Goal: Information Seeking & Learning: Learn about a topic

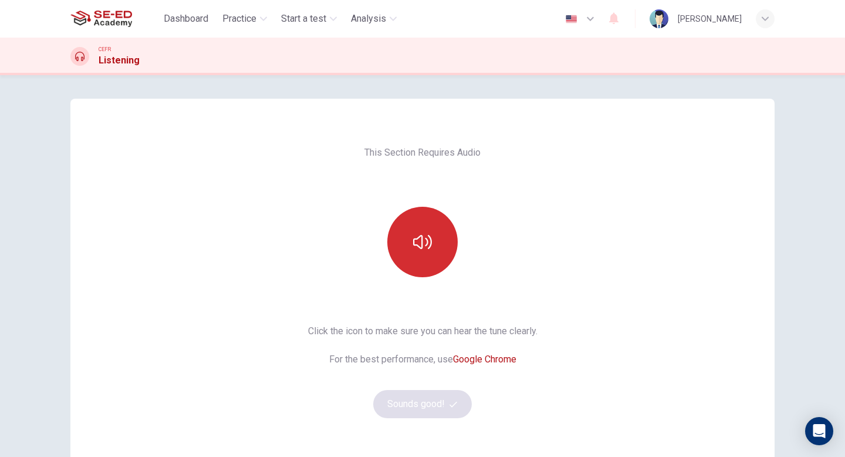
click at [426, 246] on icon "button" at bounding box center [422, 241] width 19 height 19
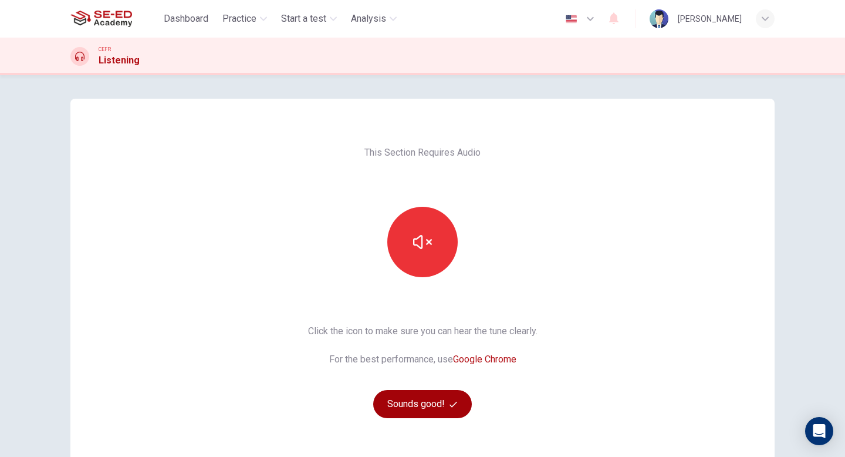
click at [431, 413] on button "Sounds good!" at bounding box center [422, 404] width 99 height 28
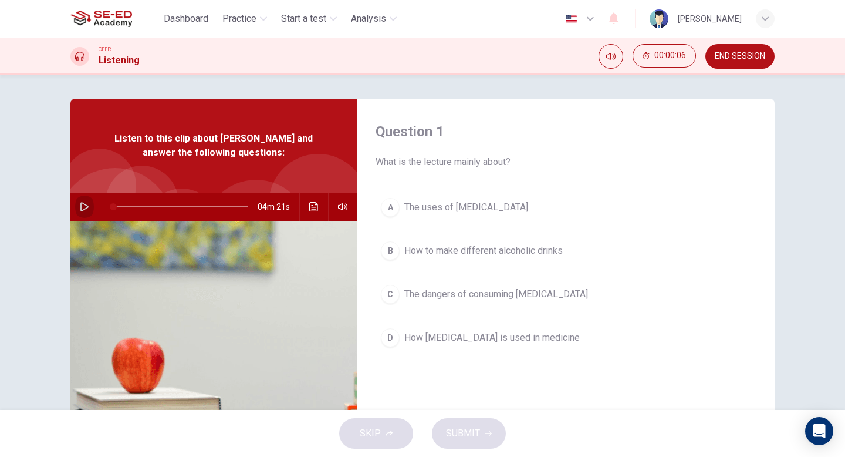
click at [86, 203] on icon "button" at bounding box center [84, 206] width 9 height 9
click at [395, 251] on div "B" at bounding box center [390, 250] width 19 height 19
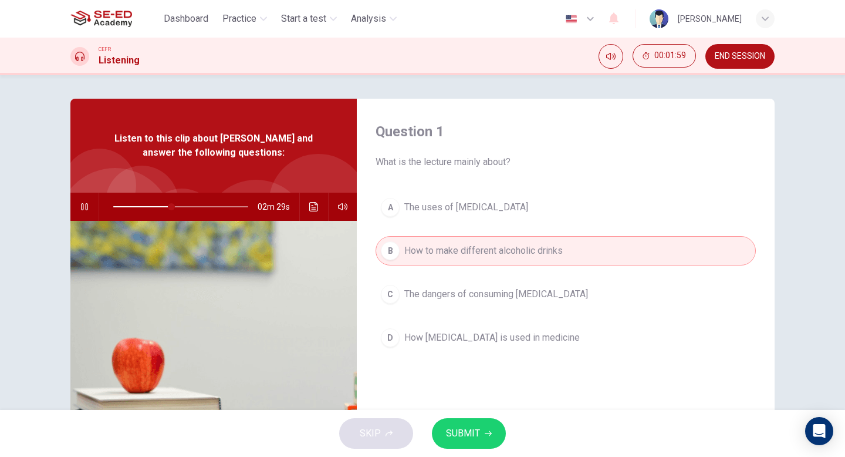
click at [463, 437] on span "SUBMIT" at bounding box center [463, 433] width 34 height 16
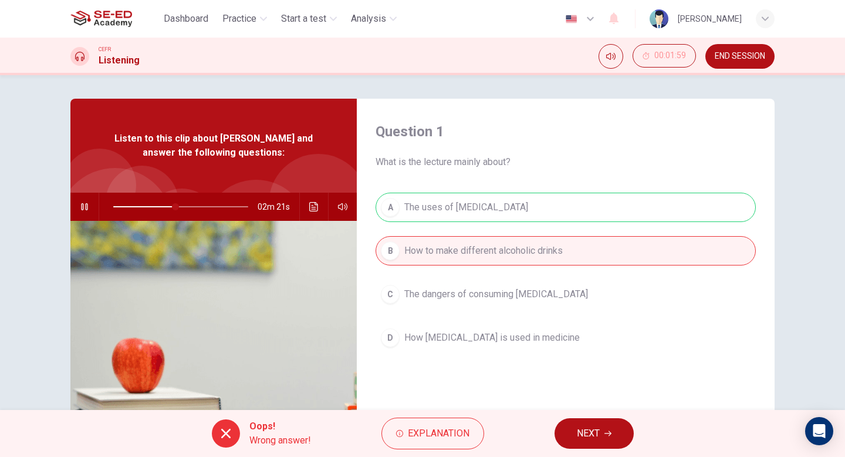
click at [481, 214] on div "A The uses of [MEDICAL_DATA] B How to make different alcoholic drinks C The dan…" at bounding box center [566, 284] width 380 height 183
click at [593, 433] on span "NEXT" at bounding box center [588, 433] width 23 height 16
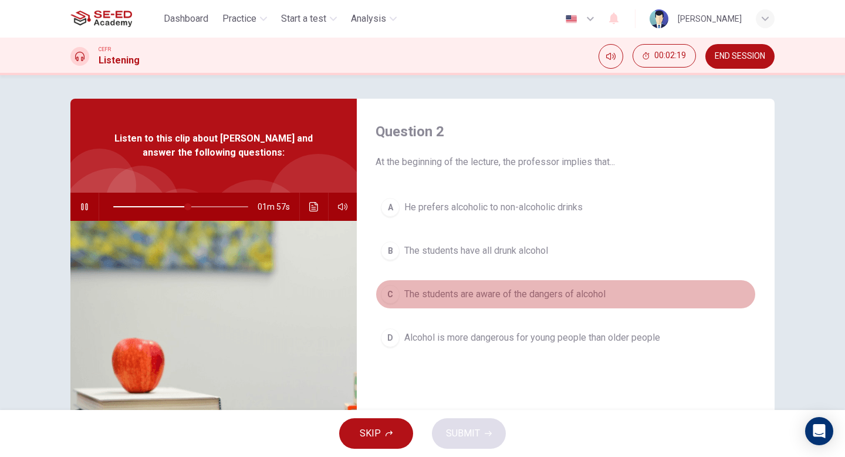
click at [396, 293] on div "C" at bounding box center [390, 294] width 19 height 19
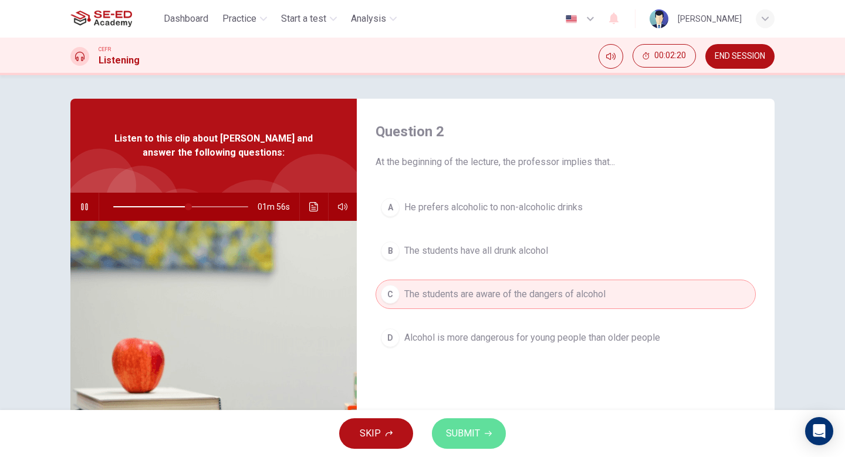
click at [483, 428] on button "SUBMIT" at bounding box center [469, 433] width 74 height 31
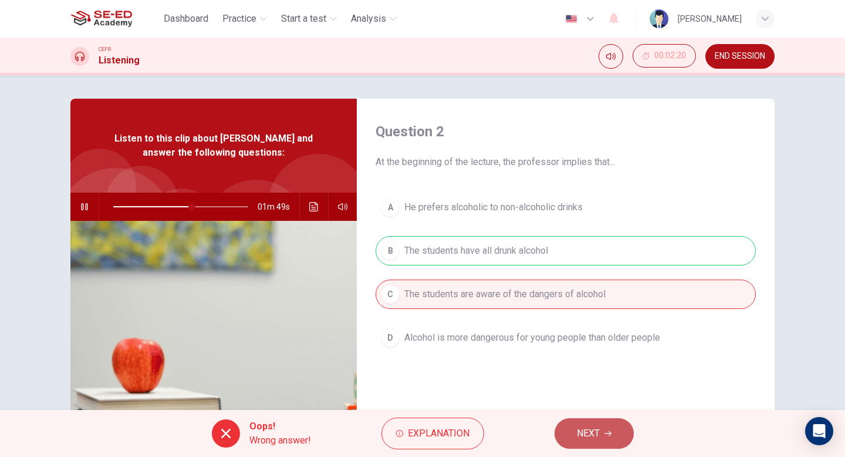
click at [608, 439] on button "NEXT" at bounding box center [594, 433] width 79 height 31
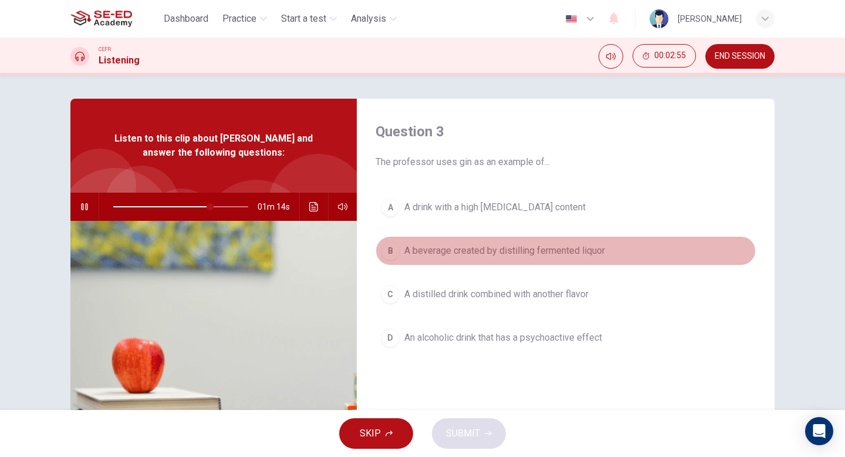
click at [395, 248] on div "B" at bounding box center [390, 250] width 19 height 19
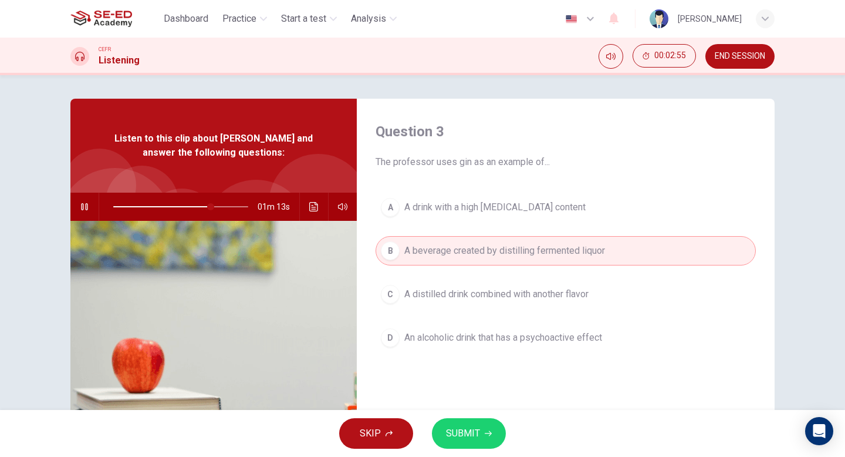
click at [469, 441] on span "SUBMIT" at bounding box center [463, 433] width 34 height 16
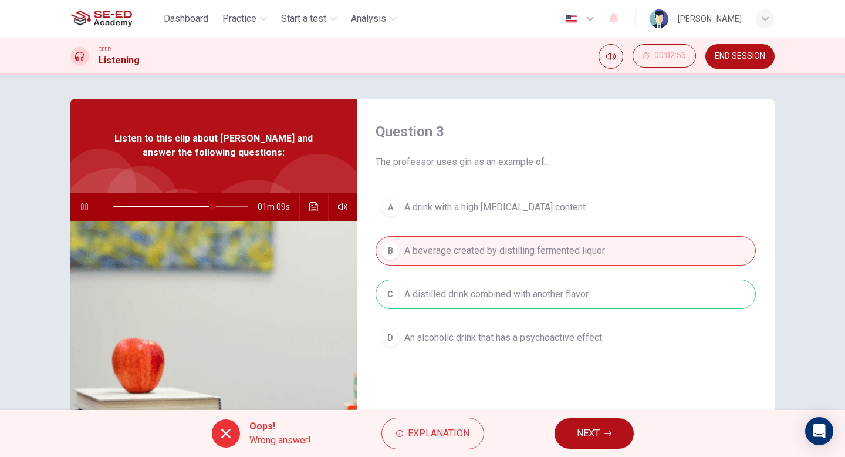
click at [581, 436] on span "NEXT" at bounding box center [588, 433] width 23 height 16
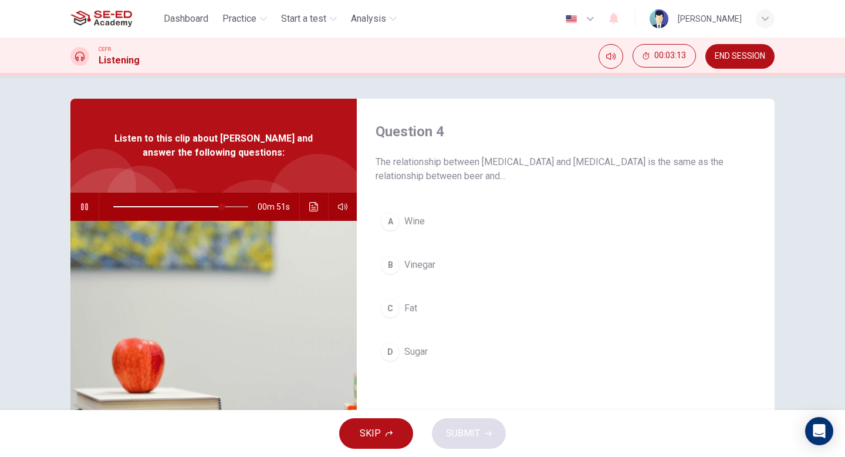
click at [413, 227] on span "Wine" at bounding box center [414, 221] width 21 height 14
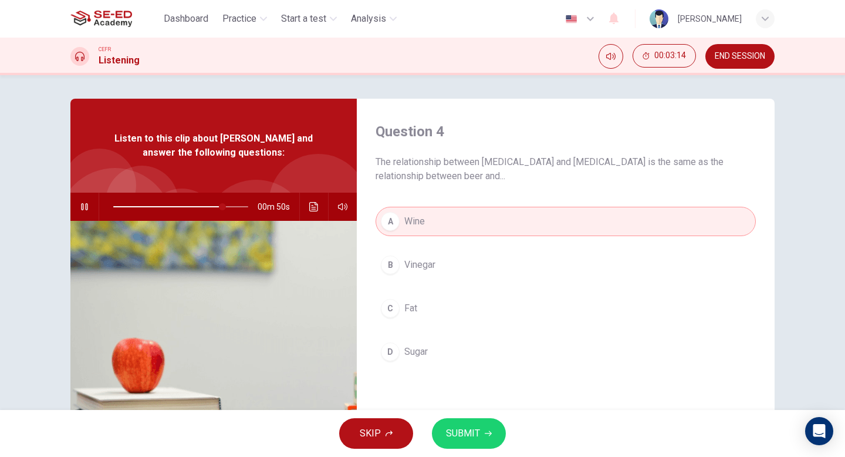
click at [463, 440] on span "SUBMIT" at bounding box center [463, 433] width 34 height 16
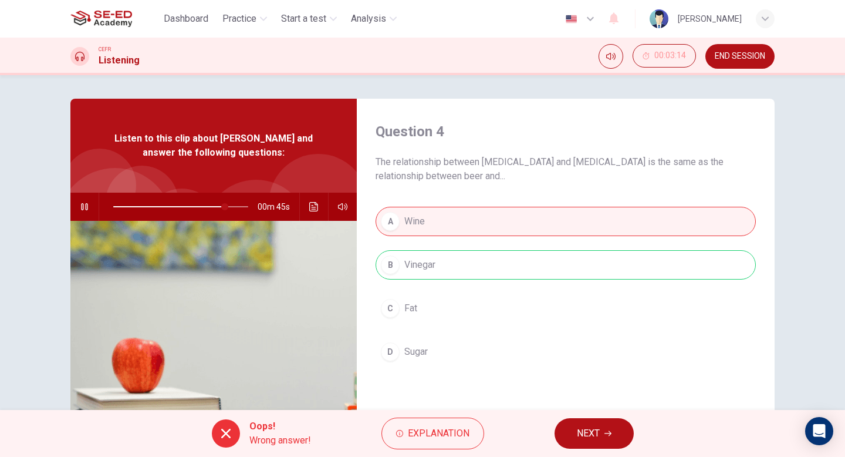
click at [595, 433] on span "NEXT" at bounding box center [588, 433] width 23 height 16
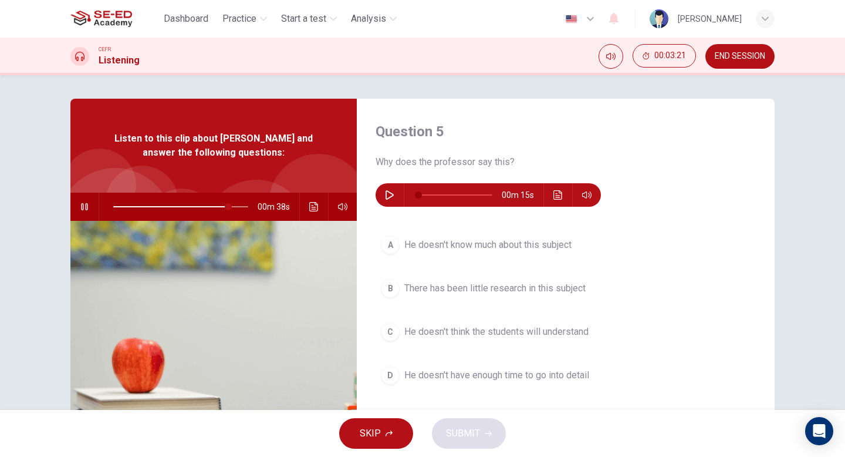
click at [87, 206] on icon "button" at bounding box center [84, 206] width 6 height 7
type input "85"
click at [390, 198] on icon "button" at bounding box center [389, 194] width 9 height 9
type input "0"
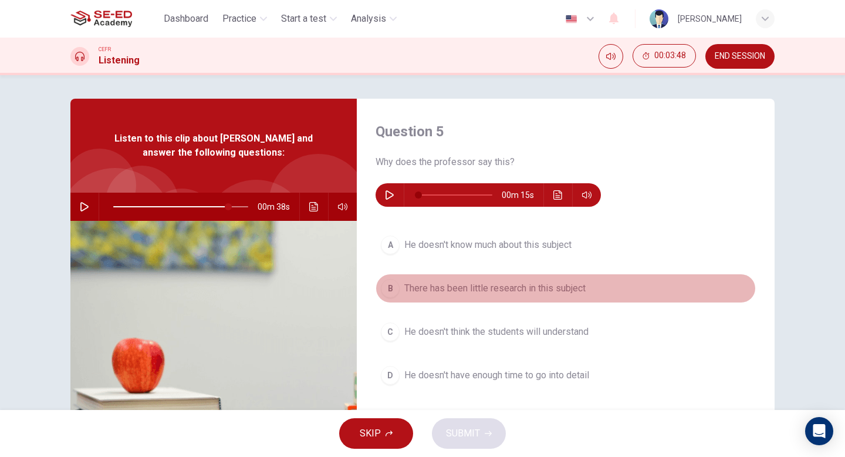
click at [487, 291] on span "There has been little research in this subject" at bounding box center [494, 288] width 181 height 14
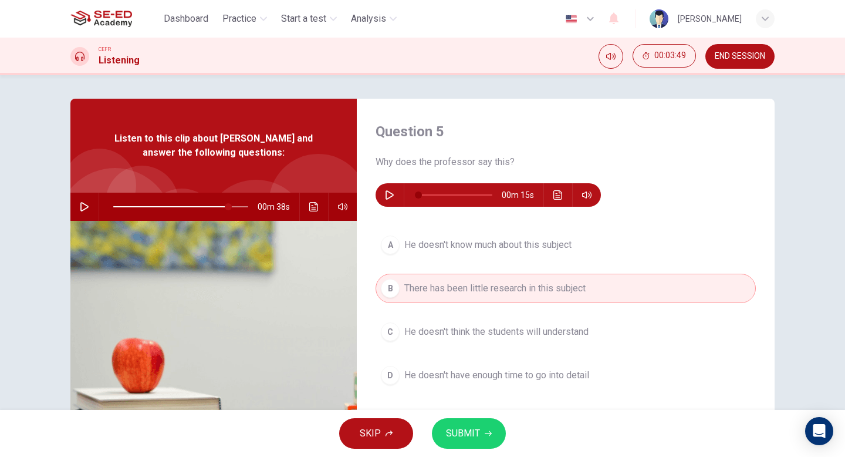
click at [462, 426] on span "SUBMIT" at bounding box center [463, 433] width 34 height 16
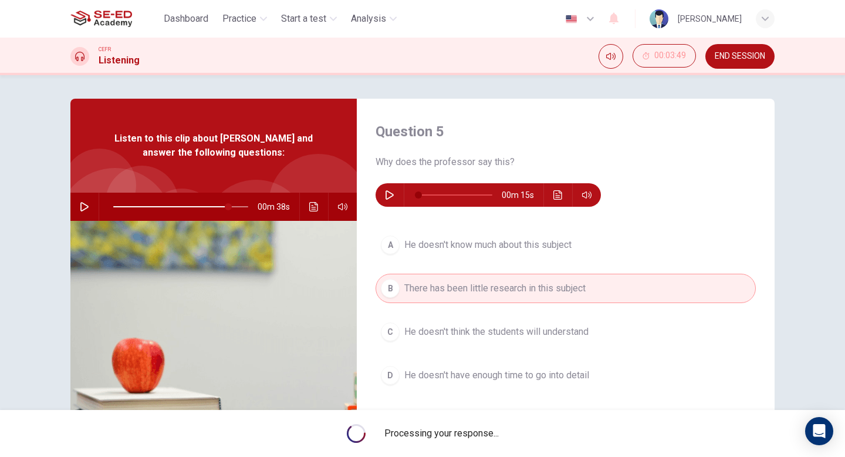
type input "85"
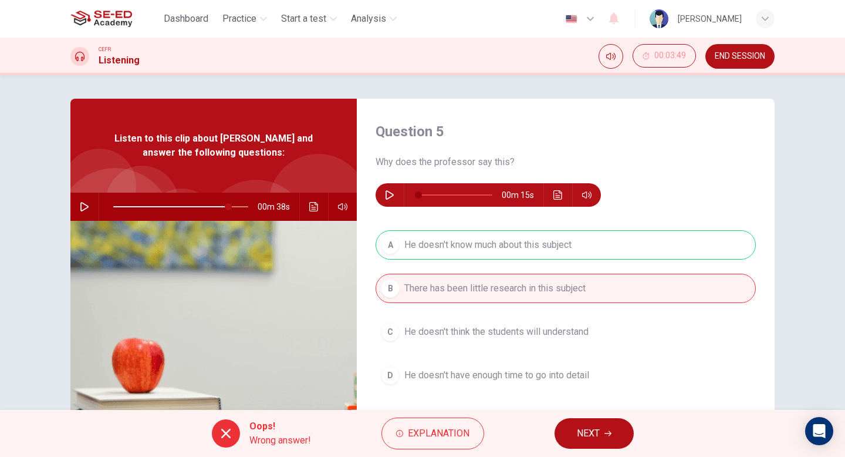
click at [586, 434] on span "NEXT" at bounding box center [588, 433] width 23 height 16
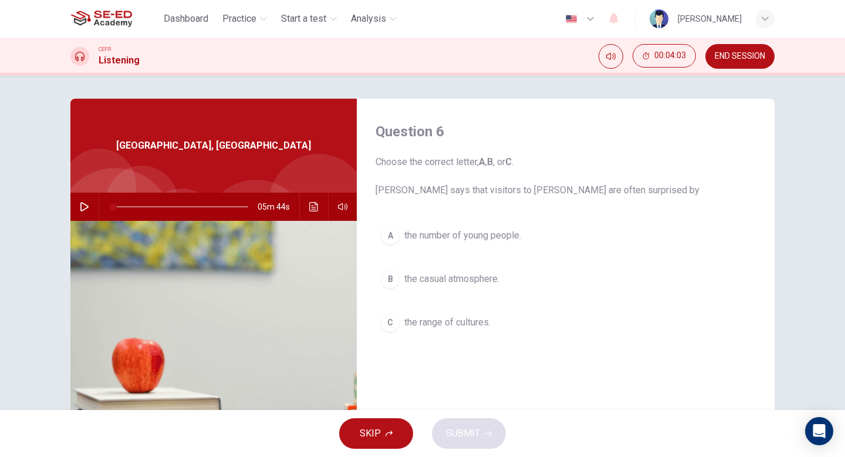
click at [84, 211] on icon "button" at bounding box center [84, 206] width 9 height 9
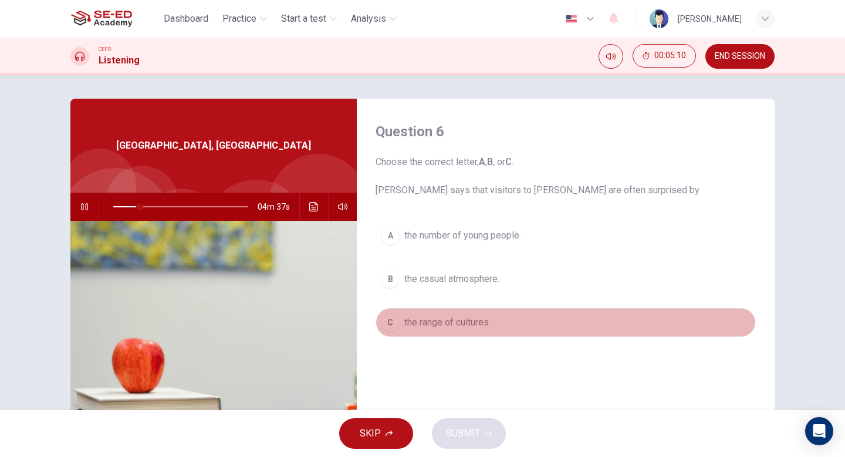
click at [394, 327] on div "C" at bounding box center [390, 322] width 19 height 19
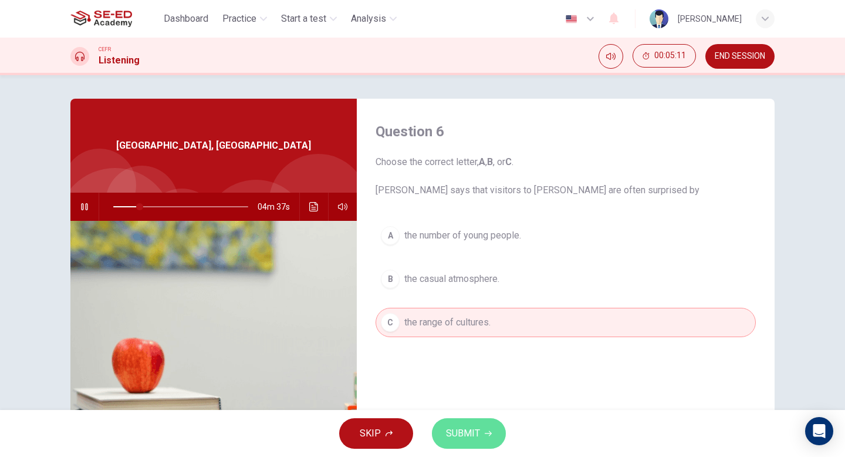
click at [464, 438] on span "SUBMIT" at bounding box center [463, 433] width 34 height 16
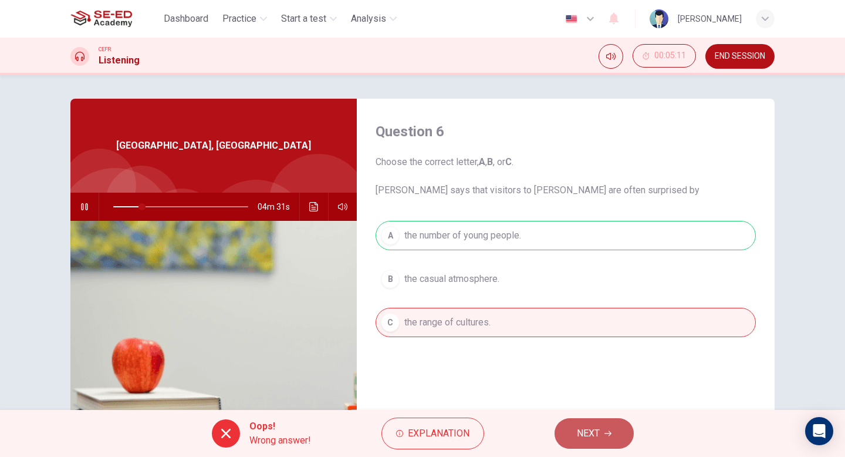
click at [595, 436] on span "NEXT" at bounding box center [588, 433] width 23 height 16
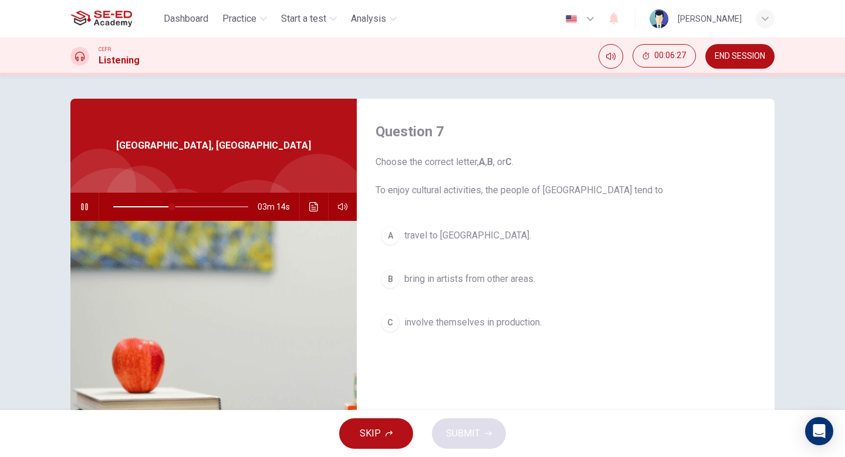
click at [435, 241] on span "travel to [GEOGRAPHIC_DATA]." at bounding box center [467, 235] width 127 height 14
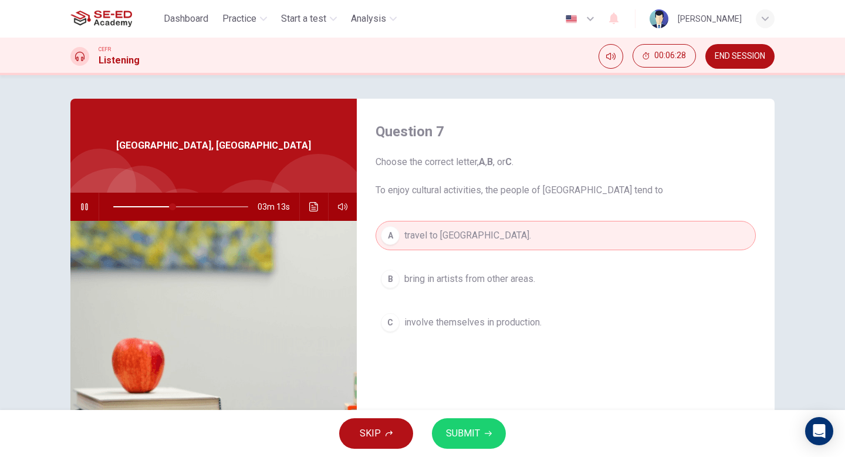
click at [479, 438] on span "SUBMIT" at bounding box center [463, 433] width 34 height 16
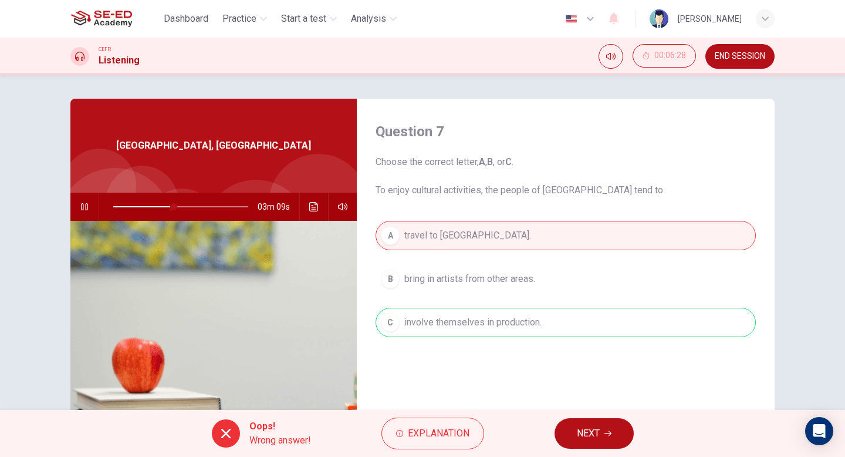
click at [585, 433] on span "NEXT" at bounding box center [588, 433] width 23 height 16
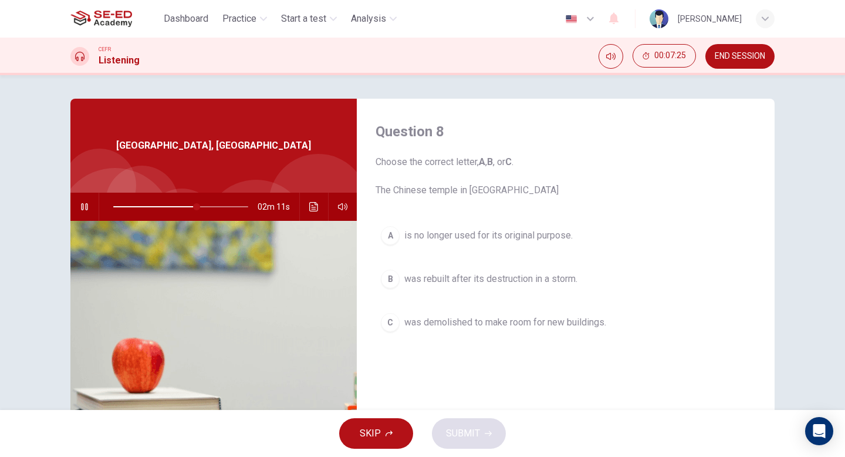
click at [519, 276] on span "was rebuilt after its destruction in a storm." at bounding box center [490, 279] width 173 height 14
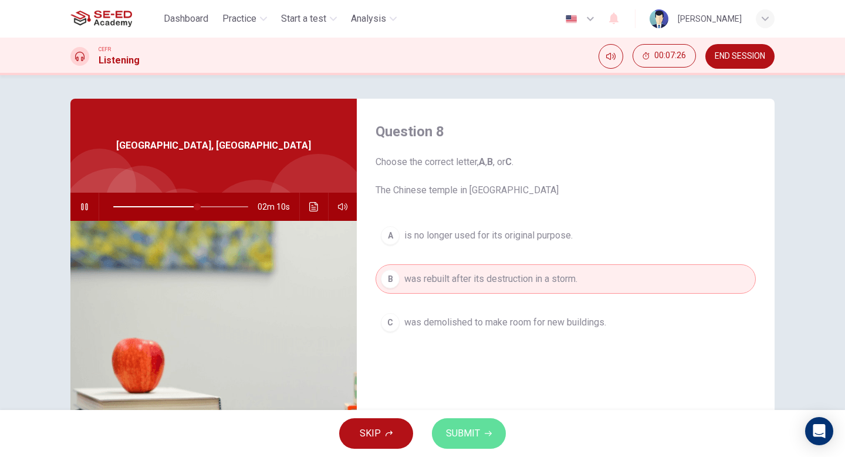
click at [477, 432] on span "SUBMIT" at bounding box center [463, 433] width 34 height 16
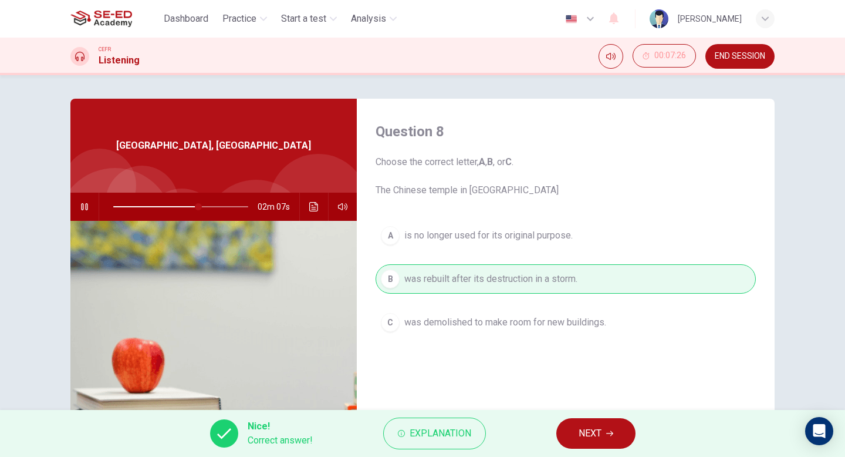
click at [595, 425] on span "NEXT" at bounding box center [590, 433] width 23 height 16
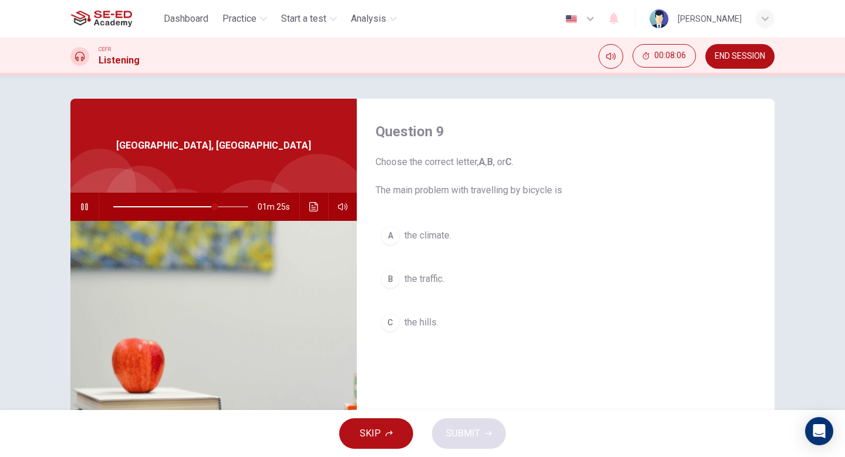
click at [390, 320] on div "C" at bounding box center [390, 322] width 19 height 19
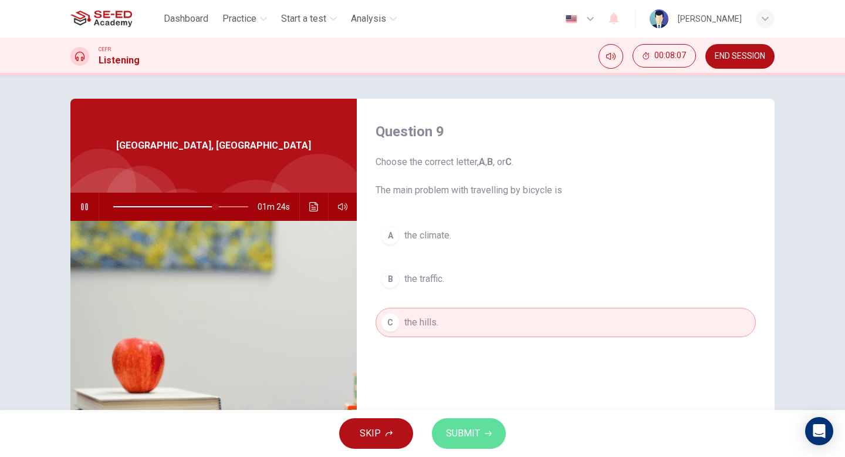
click at [463, 434] on span "SUBMIT" at bounding box center [463, 433] width 34 height 16
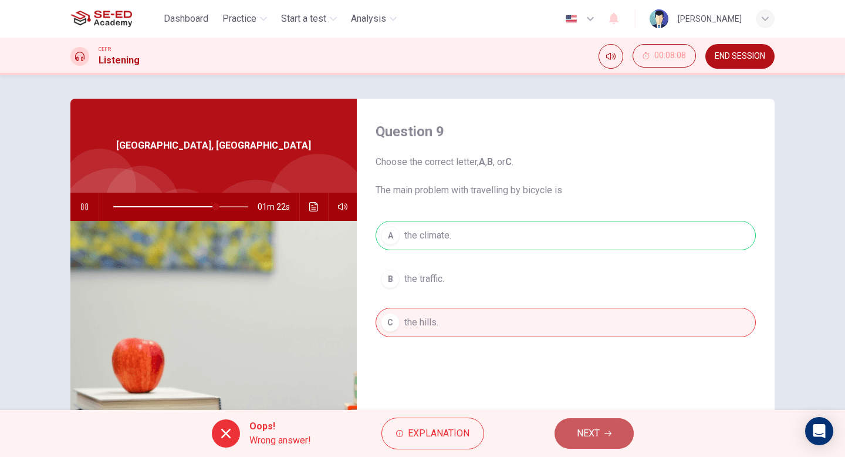
click at [595, 432] on span "NEXT" at bounding box center [588, 433] width 23 height 16
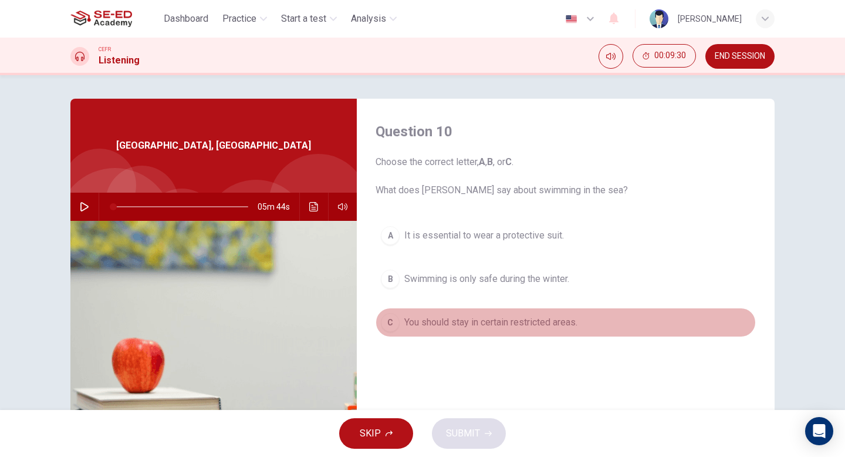
click at [407, 323] on span "You should stay in certain restricted areas." at bounding box center [490, 322] width 173 height 14
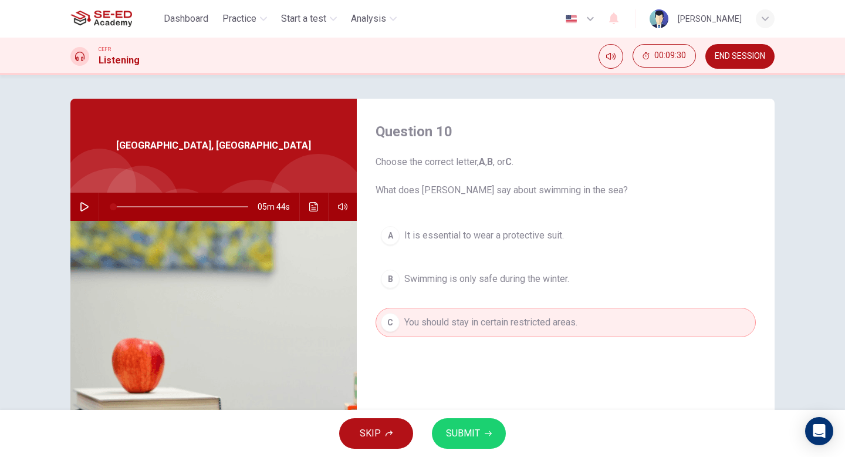
click at [461, 438] on span "SUBMIT" at bounding box center [463, 433] width 34 height 16
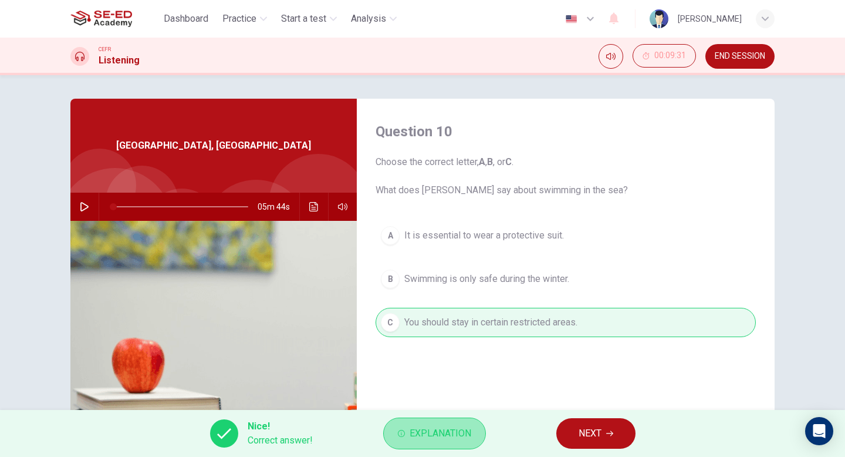
click at [434, 443] on button "Explanation" at bounding box center [434, 433] width 103 height 32
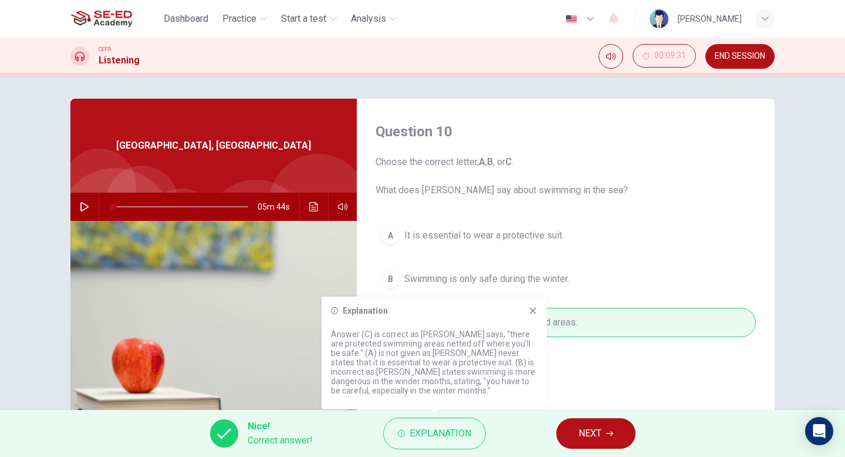
click at [529, 311] on icon at bounding box center [532, 310] width 9 height 9
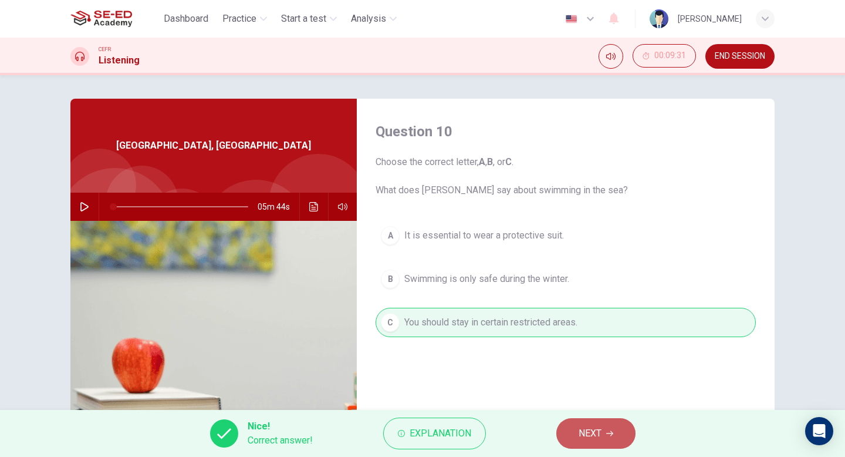
click at [608, 436] on icon "button" at bounding box center [609, 433] width 7 height 7
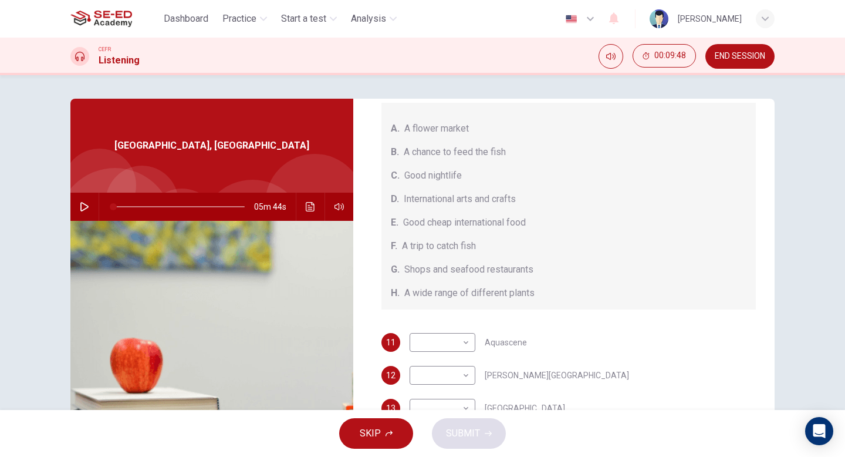
scroll to position [126, 0]
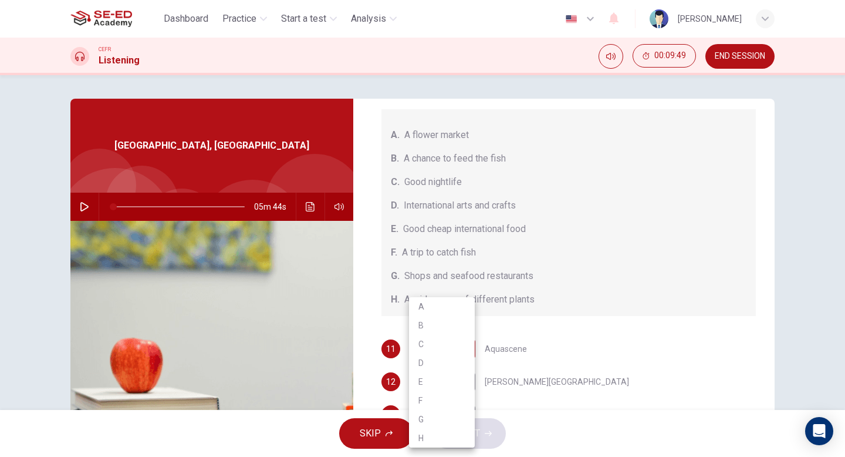
click at [467, 348] on body "Dashboard Practice Start a test Analysis English en ​ [PERSON_NAME] CEFR Listen…" at bounding box center [422, 228] width 845 height 457
click at [575, 340] on div at bounding box center [422, 228] width 845 height 457
click at [83, 212] on button "button" at bounding box center [84, 207] width 19 height 28
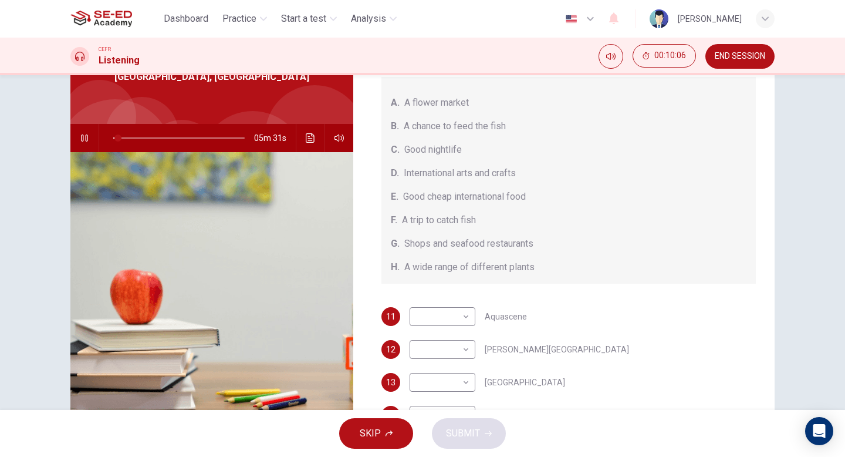
scroll to position [89, 0]
click at [470, 319] on body "Dashboard Practice Start a test Analysis English en ​ [PERSON_NAME] CEFR Listen…" at bounding box center [422, 228] width 845 height 457
click at [632, 334] on div at bounding box center [422, 228] width 845 height 457
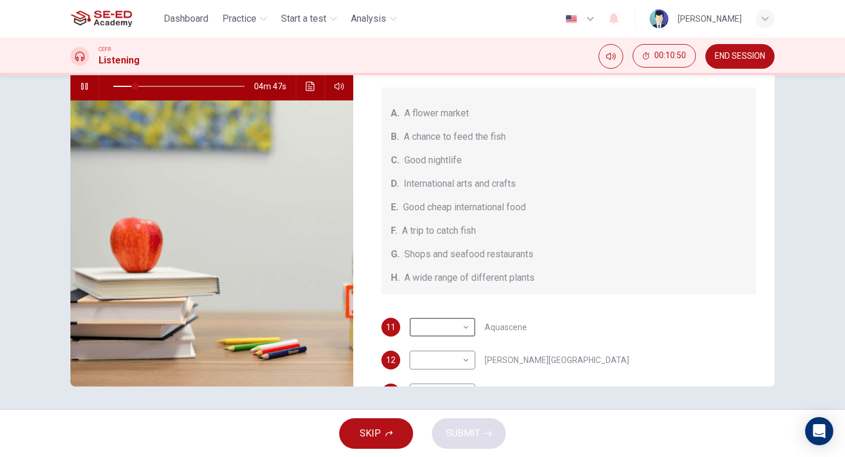
scroll to position [29, 0]
click at [463, 329] on body "Dashboard Practice Start a test Analysis English en ​ [PERSON_NAME] CEFR Listen…" at bounding box center [422, 228] width 845 height 457
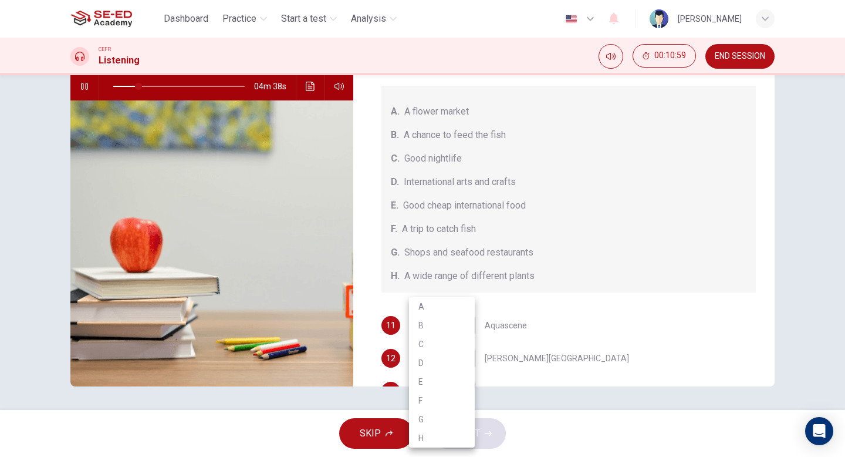
click at [439, 325] on li "B" at bounding box center [442, 325] width 66 height 19
type input "19"
type input "B"
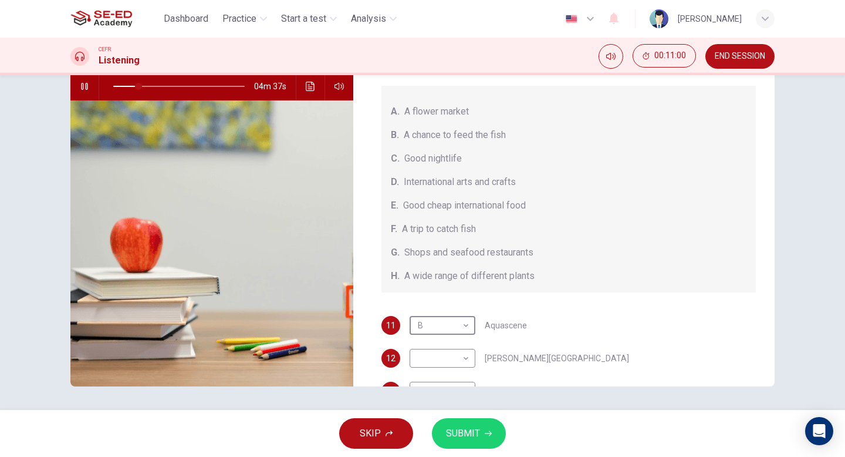
click at [580, 355] on div "12 ​ ​ [PERSON_NAME][GEOGRAPHIC_DATA]" at bounding box center [569, 358] width 375 height 19
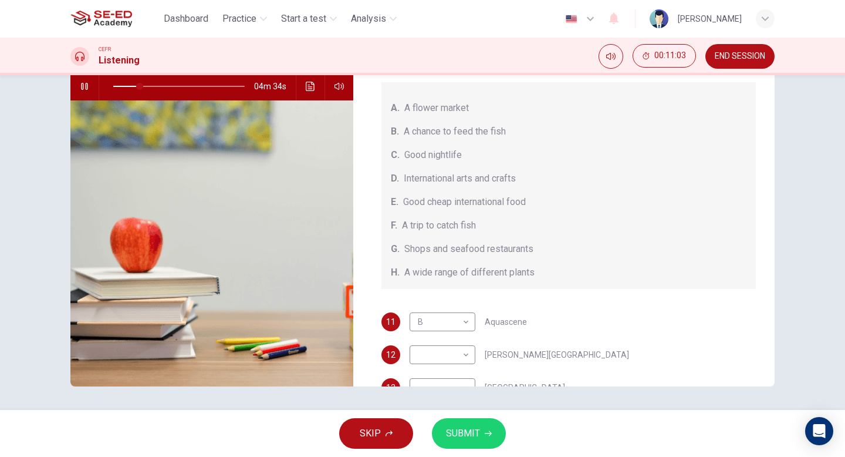
scroll to position [36, 0]
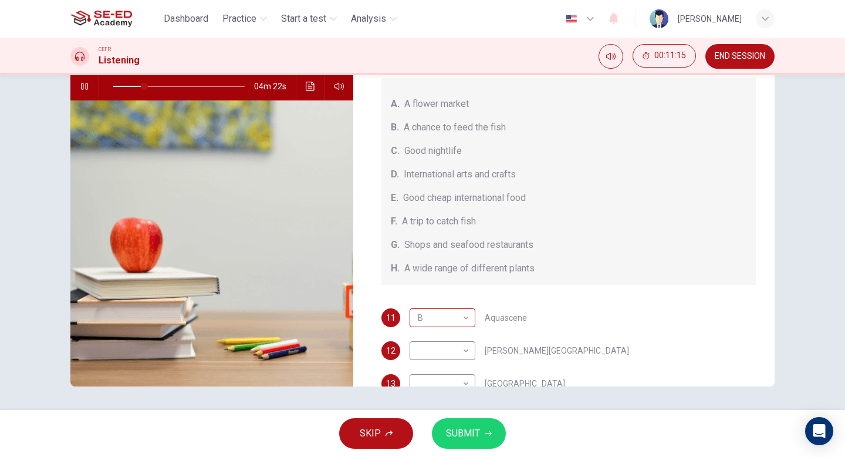
click at [464, 317] on body "Dashboard Practice Start a test Analysis English en ​ [PERSON_NAME] CEFR Listen…" at bounding box center [422, 228] width 845 height 457
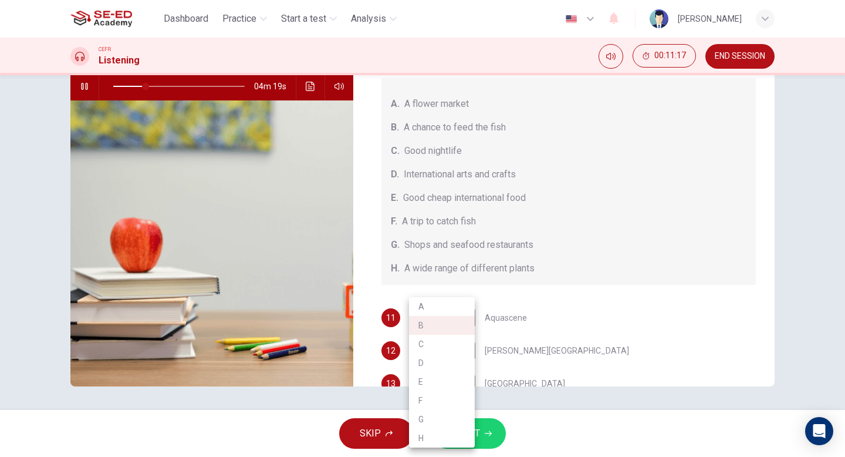
click at [430, 401] on li "F" at bounding box center [442, 400] width 66 height 19
type input "25"
type input "F"
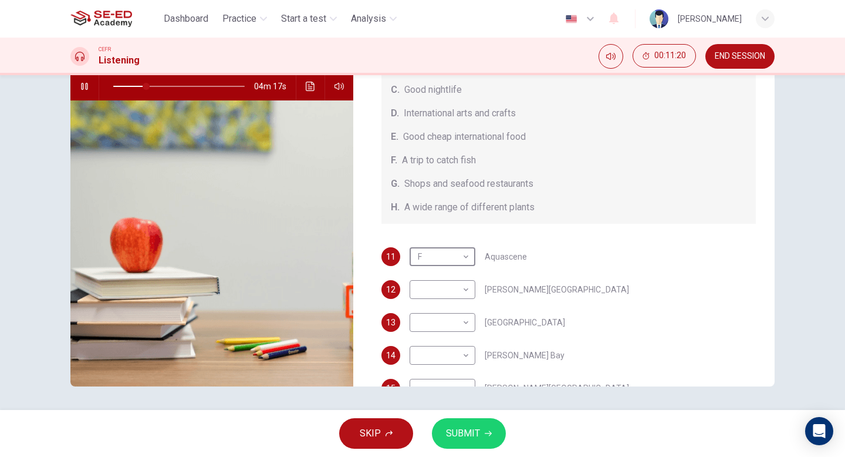
scroll to position [113, 0]
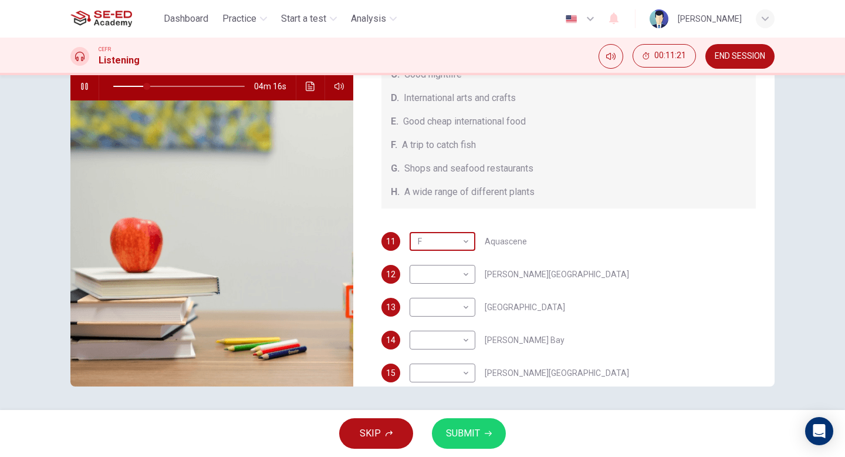
click at [467, 244] on body "Dashboard Practice Start a test Analysis English en ​ [PERSON_NAME] CEFR Listen…" at bounding box center [422, 228] width 845 height 457
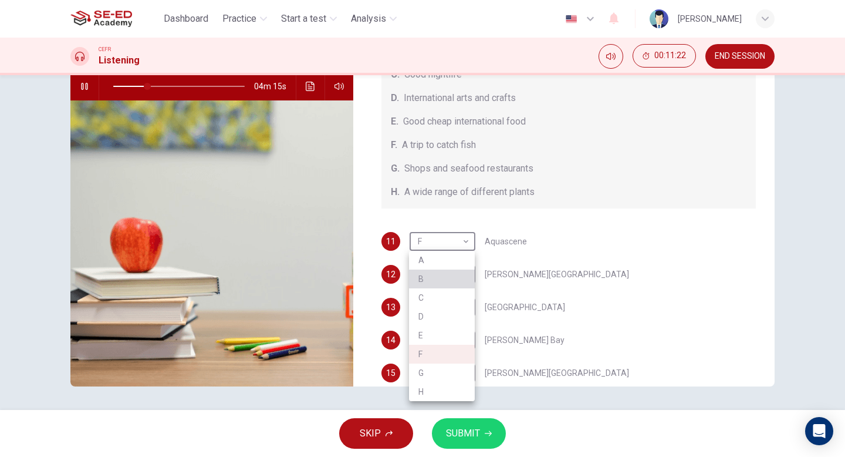
click at [433, 283] on li "B" at bounding box center [442, 278] width 66 height 19
type input "26"
type input "B"
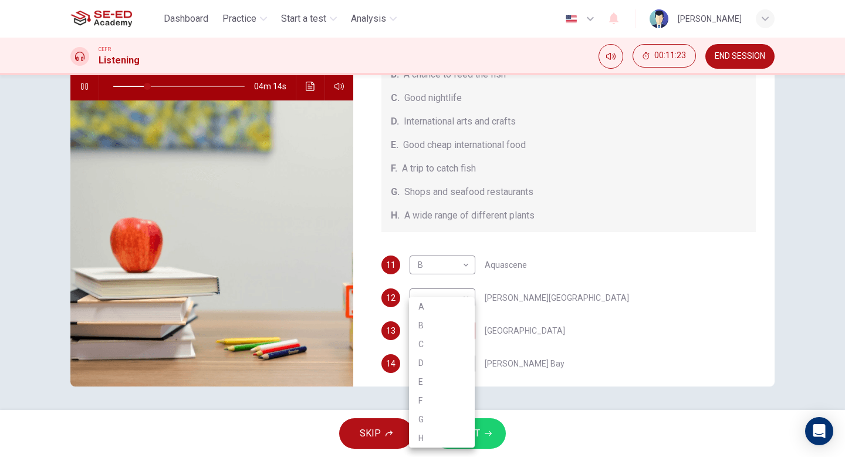
click at [463, 336] on body "Dashboard Practice Start a test Analysis English en ​ [PERSON_NAME] CEFR Listen…" at bounding box center [422, 228] width 845 height 457
click at [436, 397] on li "F" at bounding box center [442, 400] width 66 height 19
type input "27"
type input "F"
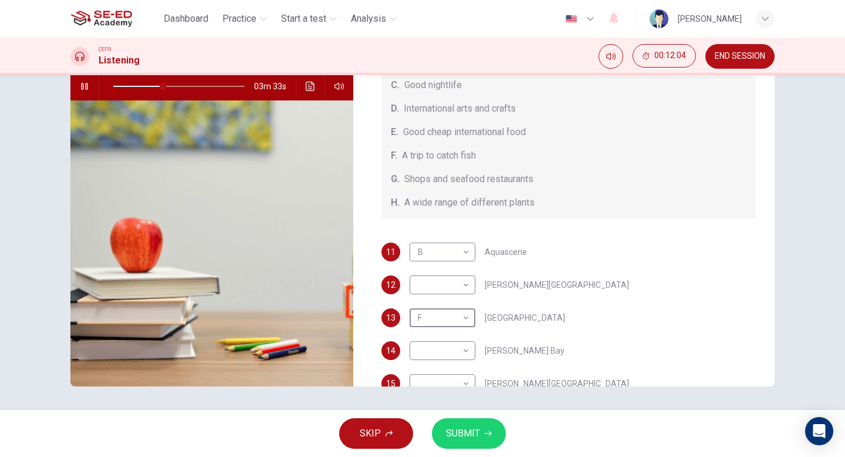
scroll to position [117, 0]
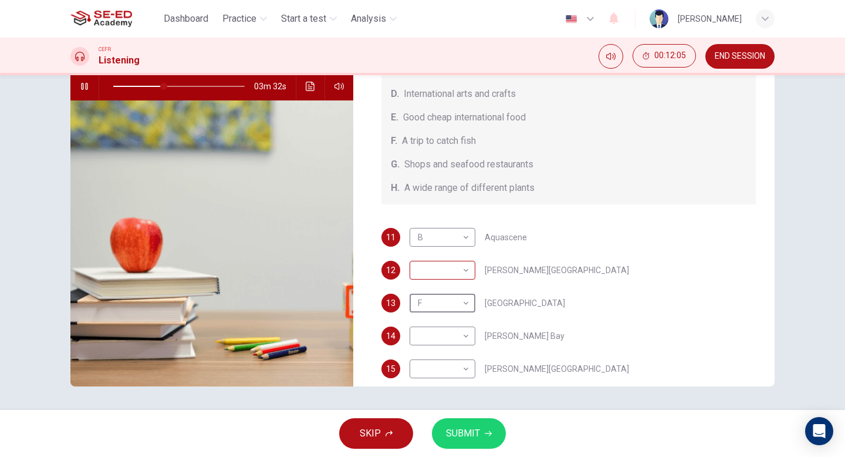
click at [467, 271] on body "Dashboard Practice Start a test Analysis English en ​ [PERSON_NAME] CEFR Listen…" at bounding box center [422, 228] width 845 height 457
click at [428, 349] on li "D" at bounding box center [442, 345] width 66 height 19
type input "39"
type input "D"
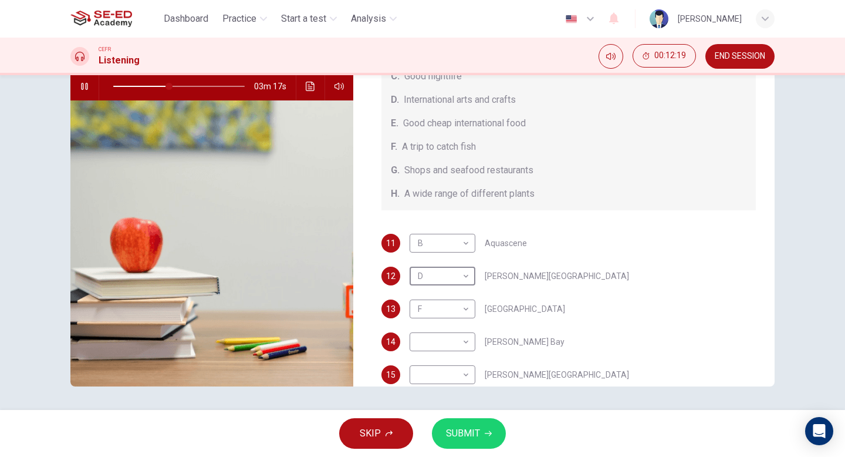
scroll to position [132, 0]
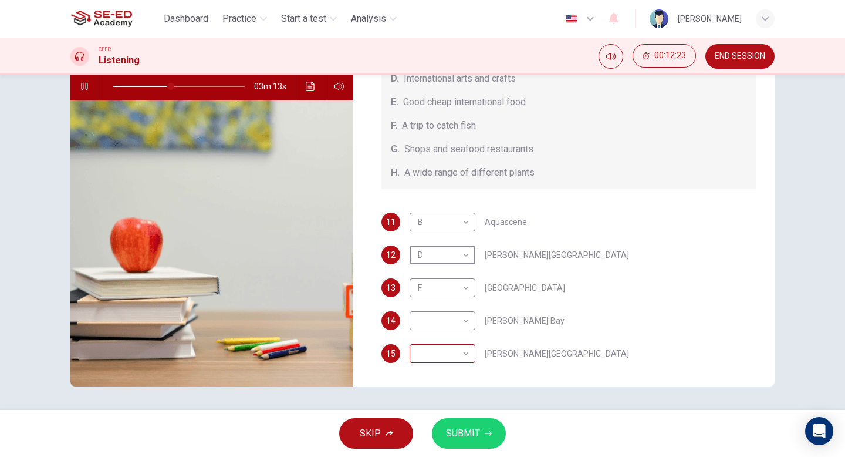
click at [457, 358] on body "Dashboard Practice Start a test Analysis English en ​ [PERSON_NAME] CEFR Listen…" at bounding box center [422, 228] width 845 height 457
click at [431, 420] on li "G" at bounding box center [442, 419] width 66 height 19
type input "44"
type input "G"
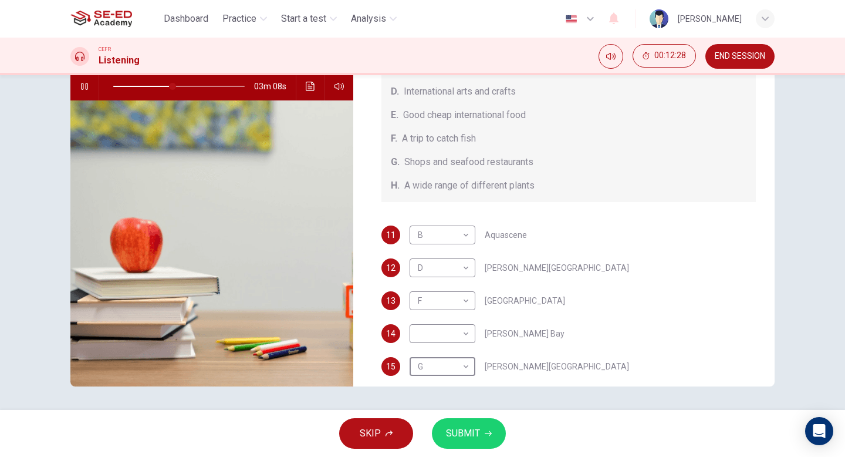
scroll to position [121, 0]
click at [461, 333] on body "Dashboard Practice Start a test Analysis English en ​ [PERSON_NAME] CEFR Listen…" at bounding box center [422, 228] width 845 height 457
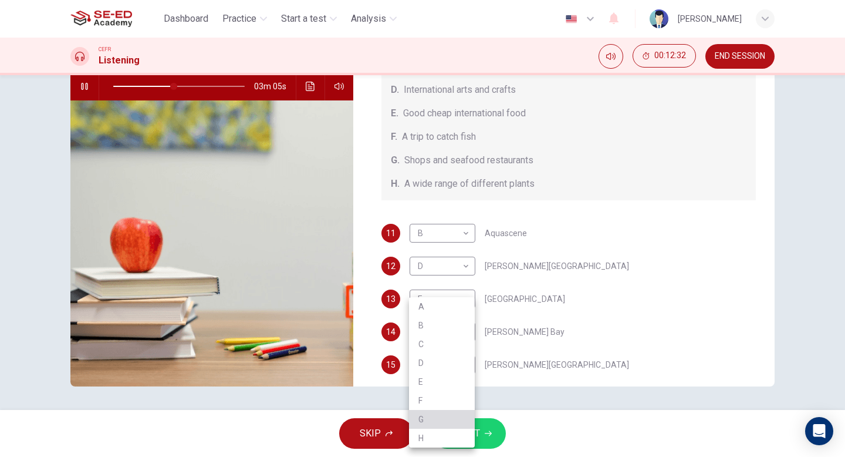
click at [432, 414] on li "G" at bounding box center [442, 419] width 66 height 19
type input "46"
type input "G"
click at [468, 329] on body "Dashboard Practice Start a test Analysis English en ​ [PERSON_NAME] CEFR Listen…" at bounding box center [422, 228] width 845 height 457
click at [423, 441] on li "H" at bounding box center [442, 437] width 66 height 19
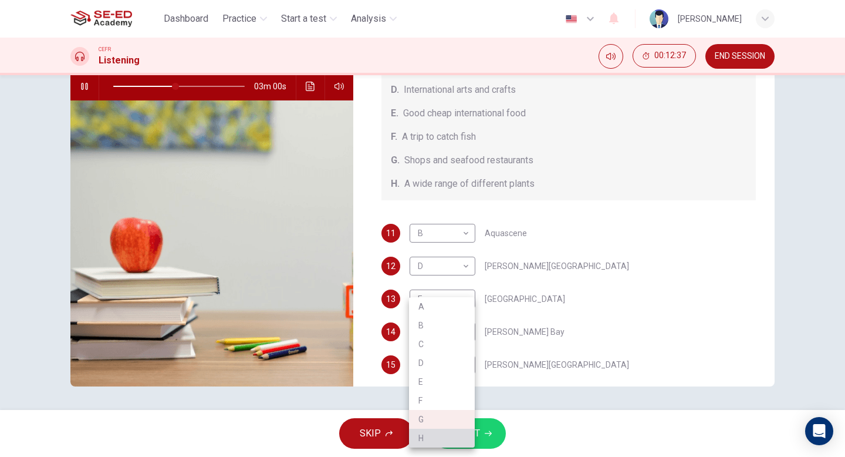
type input "48"
type input "H"
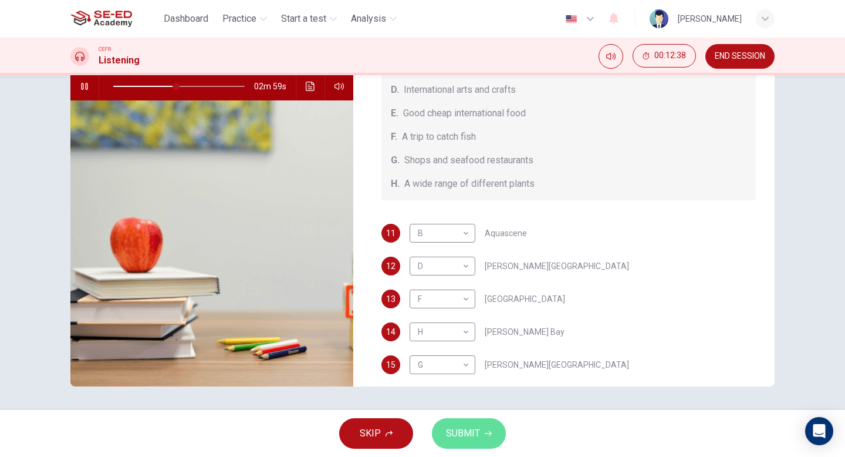
click at [467, 436] on span "SUBMIT" at bounding box center [463, 433] width 34 height 16
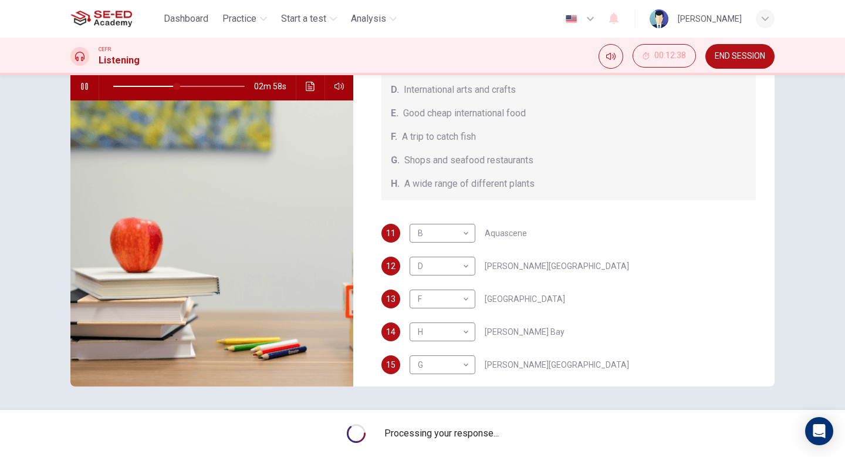
scroll to position [132, 0]
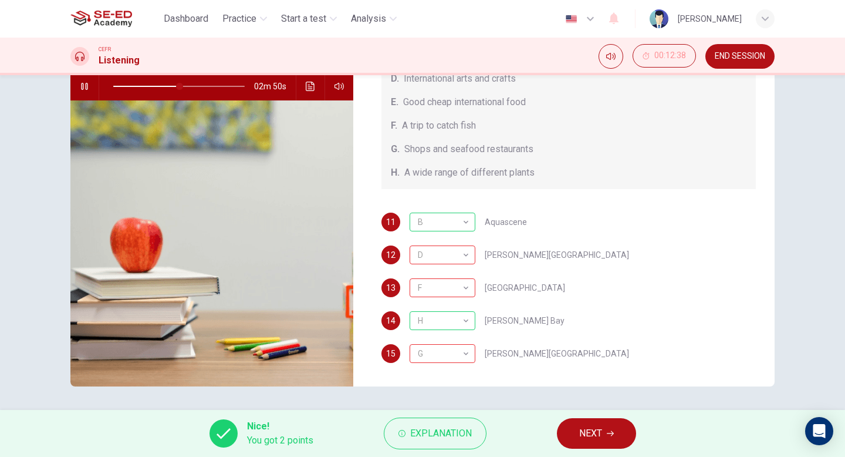
type input "51"
click at [596, 443] on button "NEXT" at bounding box center [596, 433] width 79 height 31
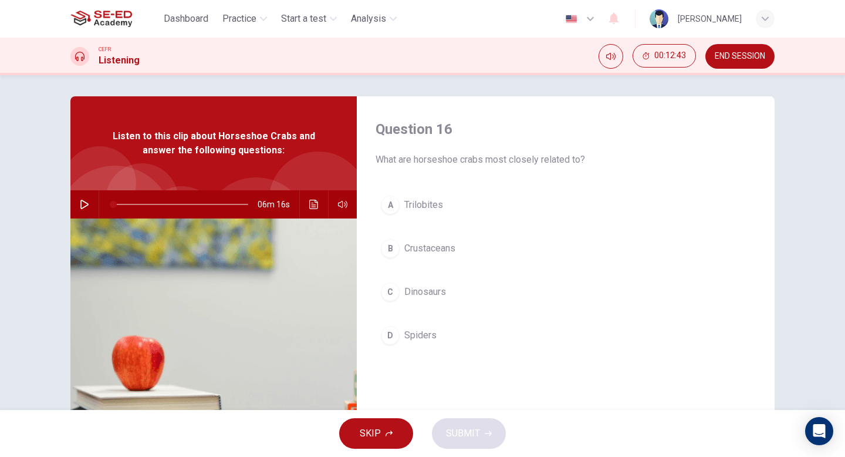
scroll to position [0, 0]
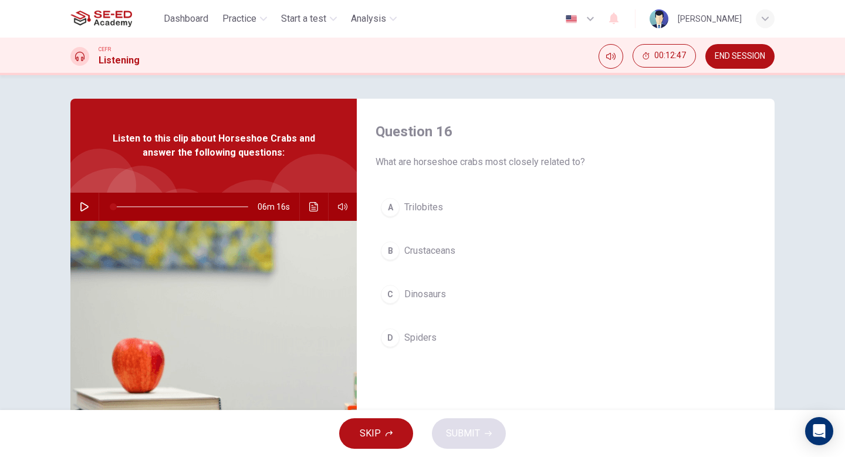
click at [86, 205] on icon "button" at bounding box center [84, 206] width 8 height 9
click at [414, 209] on span "Trilobites" at bounding box center [423, 207] width 39 height 14
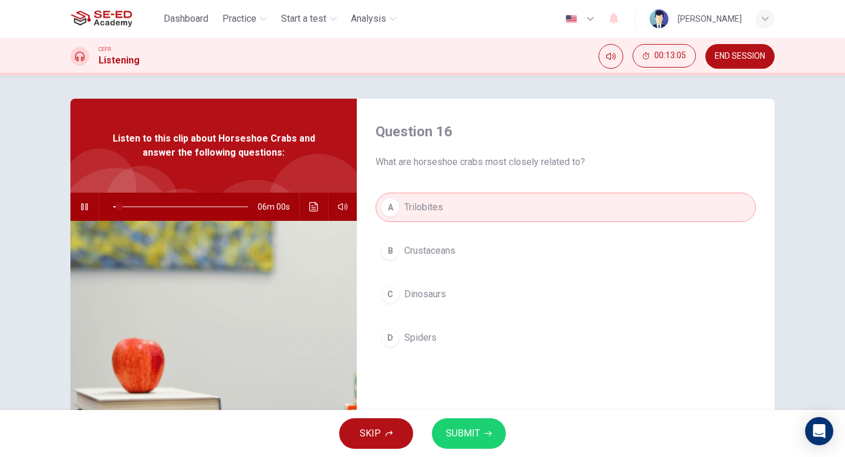
click at [471, 434] on span "SUBMIT" at bounding box center [463, 433] width 34 height 16
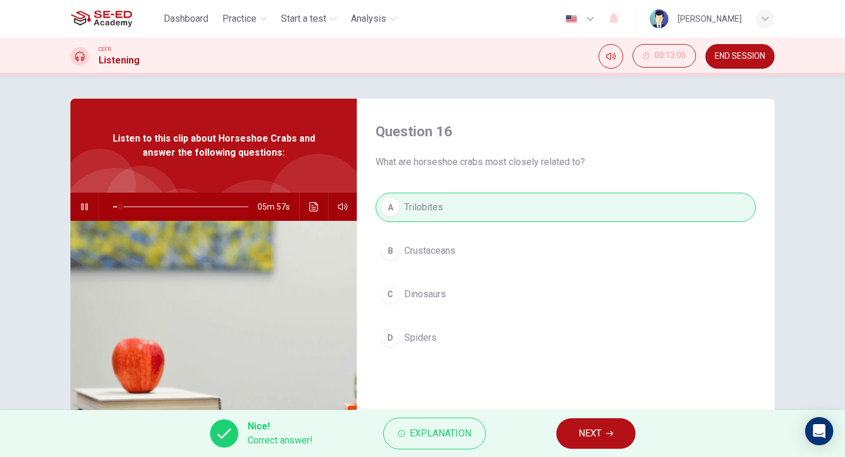
click at [586, 427] on span "NEXT" at bounding box center [590, 433] width 23 height 16
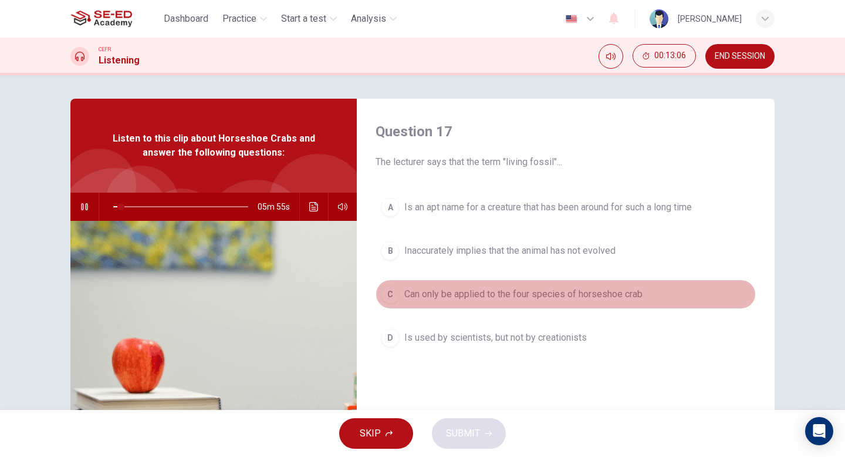
click at [483, 296] on span "Can only be applied to the four species of horseshoe crab" at bounding box center [523, 294] width 238 height 14
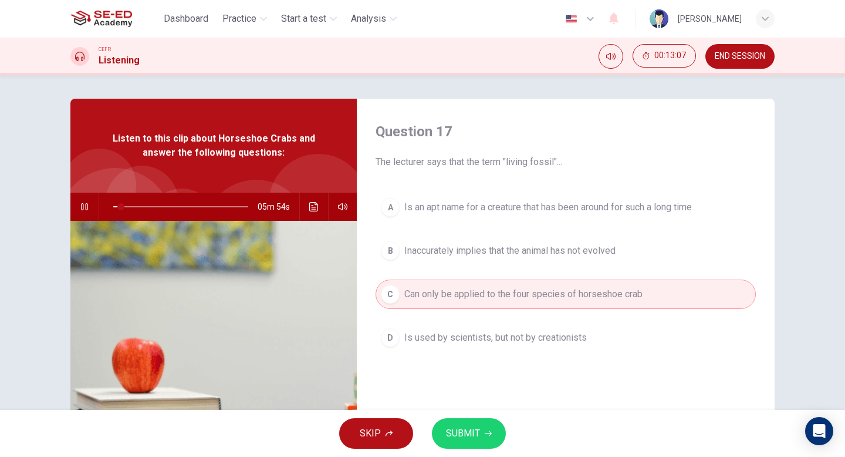
click at [460, 428] on span "SUBMIT" at bounding box center [463, 433] width 34 height 16
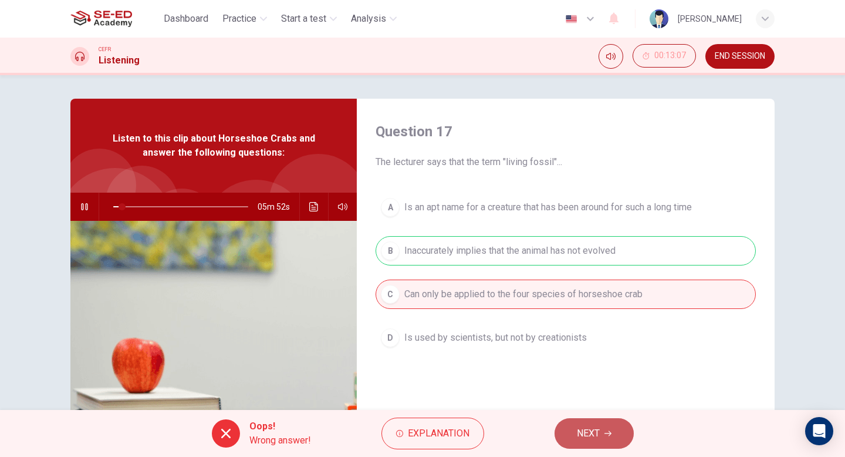
click at [602, 438] on button "NEXT" at bounding box center [594, 433] width 79 height 31
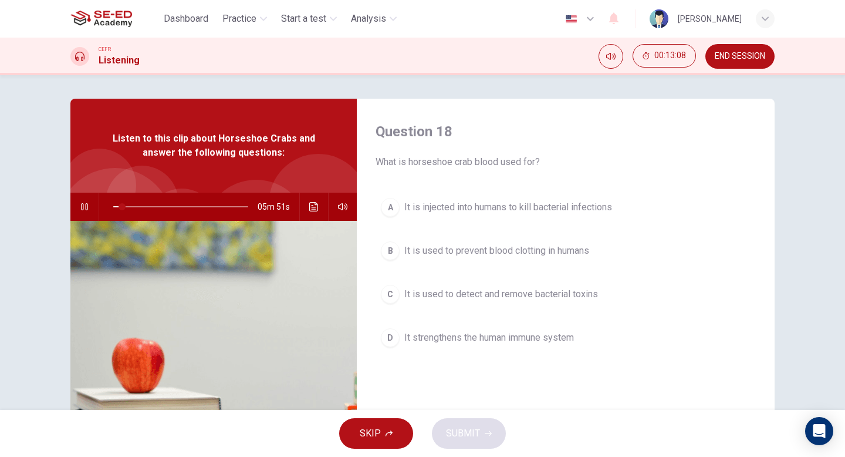
click at [476, 210] on span "It is injected into humans to kill bacterial infections" at bounding box center [508, 207] width 208 height 14
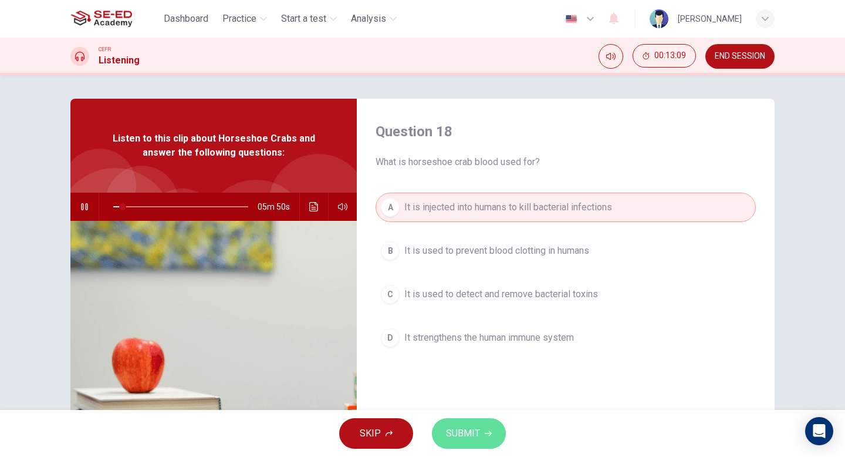
click at [468, 429] on span "SUBMIT" at bounding box center [463, 433] width 34 height 16
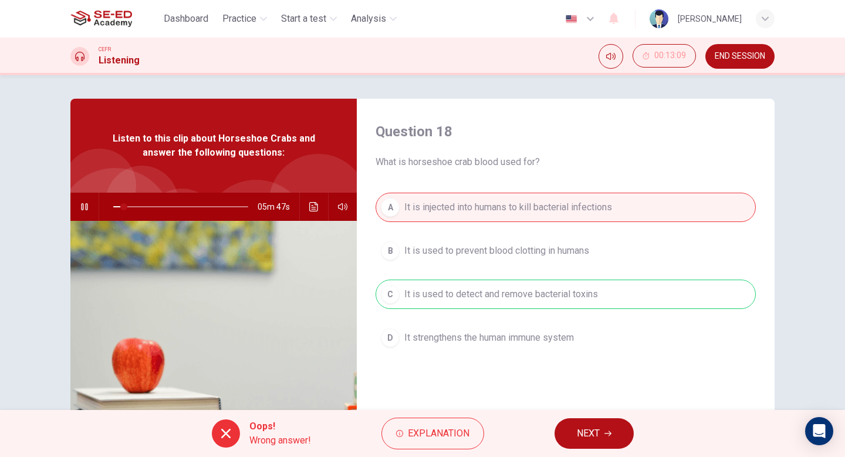
click at [595, 444] on button "NEXT" at bounding box center [594, 433] width 79 height 31
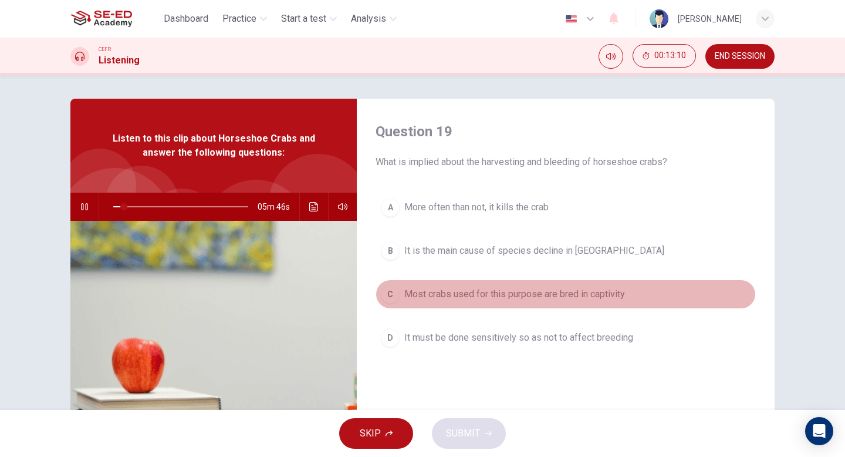
click at [468, 290] on span "Most crabs used for this purpose are bred in captivity" at bounding box center [514, 294] width 221 height 14
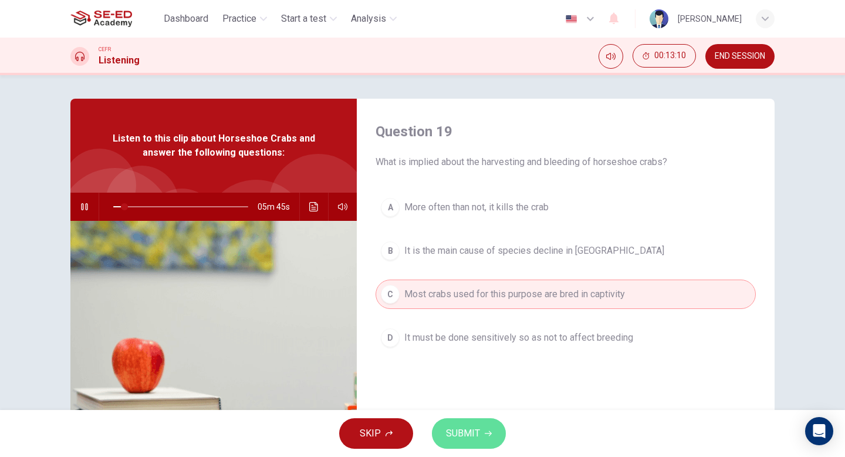
click at [461, 426] on span "SUBMIT" at bounding box center [463, 433] width 34 height 16
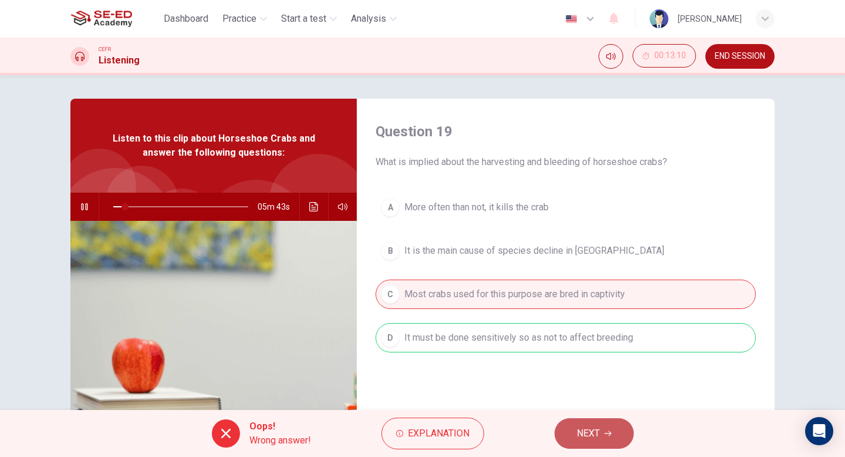
click at [588, 437] on span "NEXT" at bounding box center [588, 433] width 23 height 16
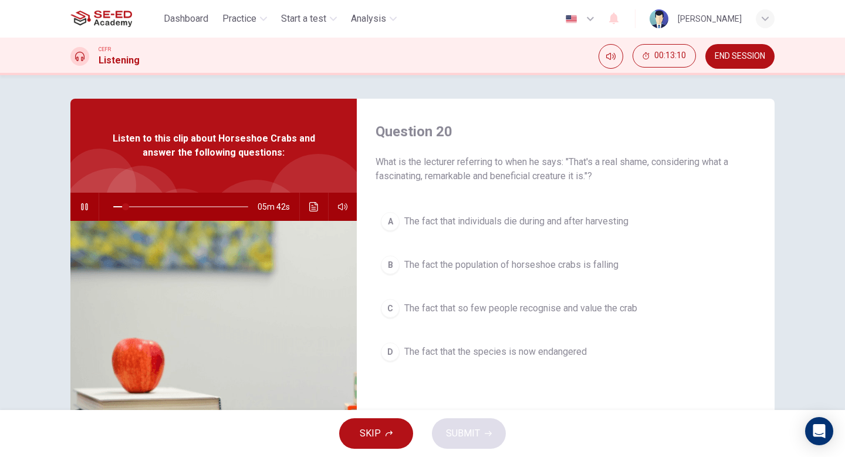
click at [475, 257] on button "B The fact the population of horseshoe crabs is falling" at bounding box center [566, 264] width 380 height 29
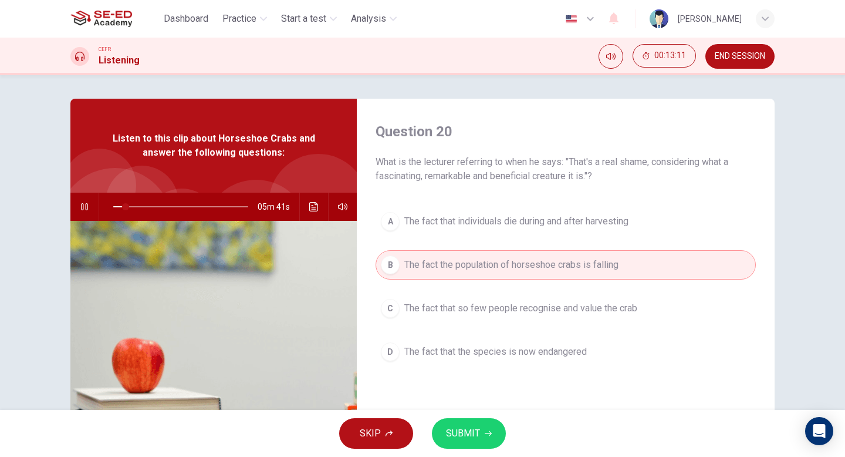
click at [455, 434] on span "SUBMIT" at bounding box center [463, 433] width 34 height 16
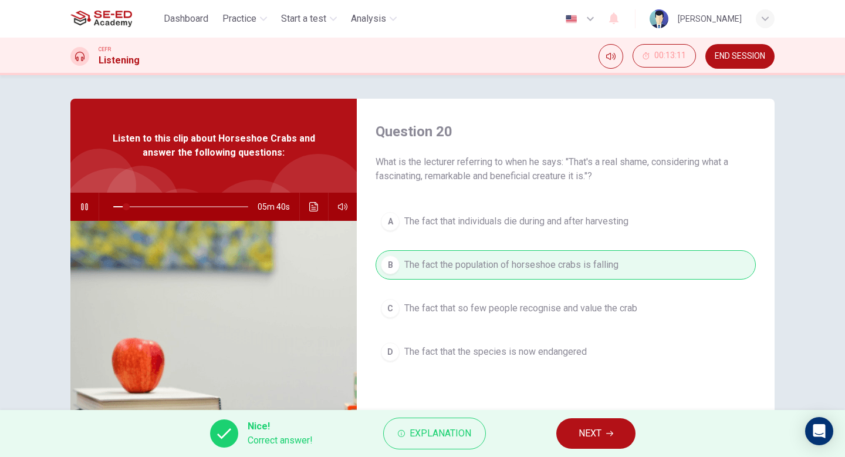
type input "10"
click at [589, 435] on span "NEXT" at bounding box center [590, 433] width 23 height 16
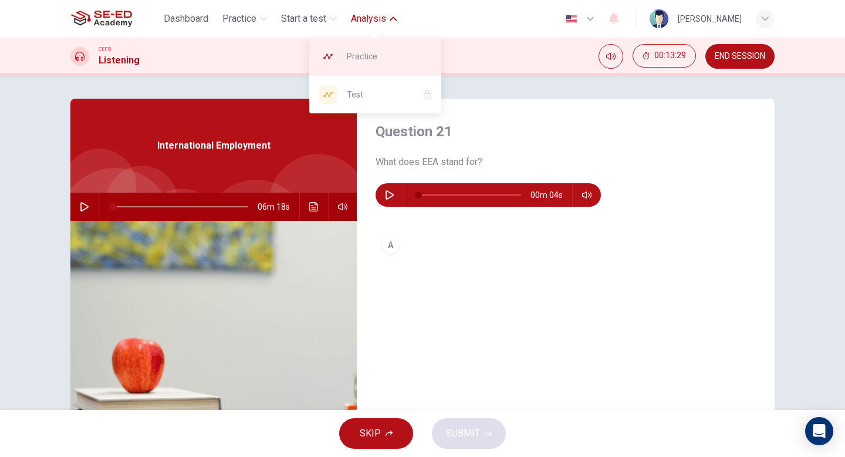
click at [363, 55] on span "Practice" at bounding box center [389, 56] width 85 height 14
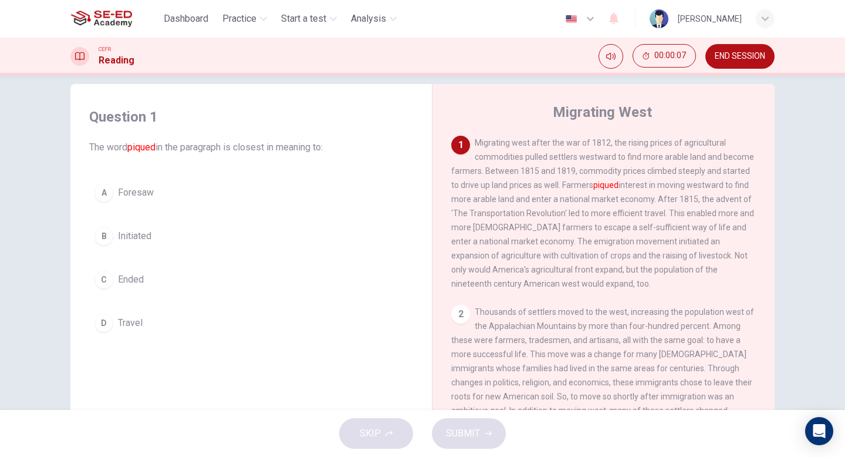
scroll to position [15, 0]
click at [140, 237] on span "Initiated" at bounding box center [134, 235] width 33 height 14
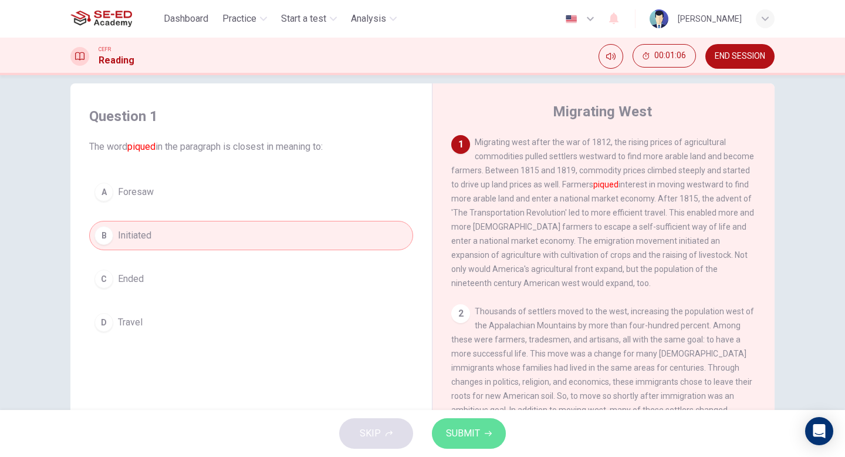
click at [463, 427] on span "SUBMIT" at bounding box center [463, 433] width 34 height 16
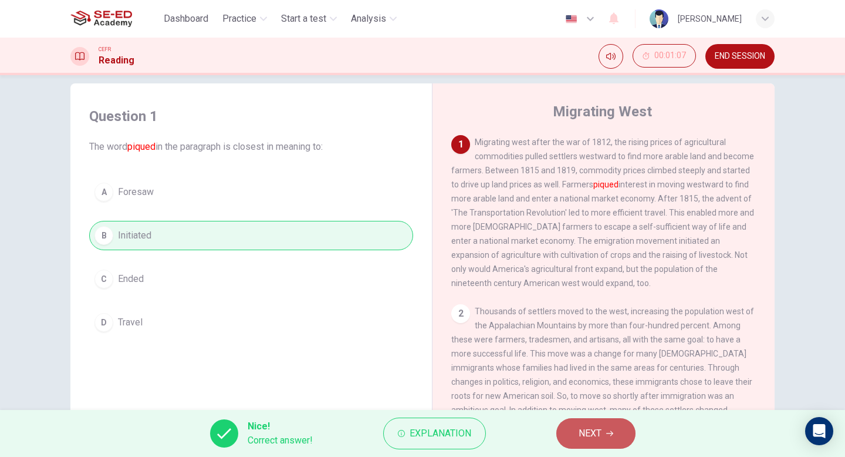
click at [595, 436] on span "NEXT" at bounding box center [590, 433] width 23 height 16
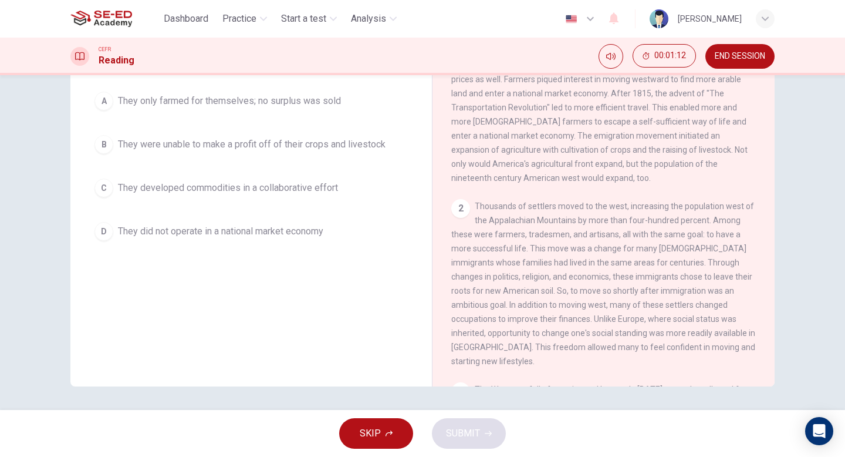
scroll to position [0, 0]
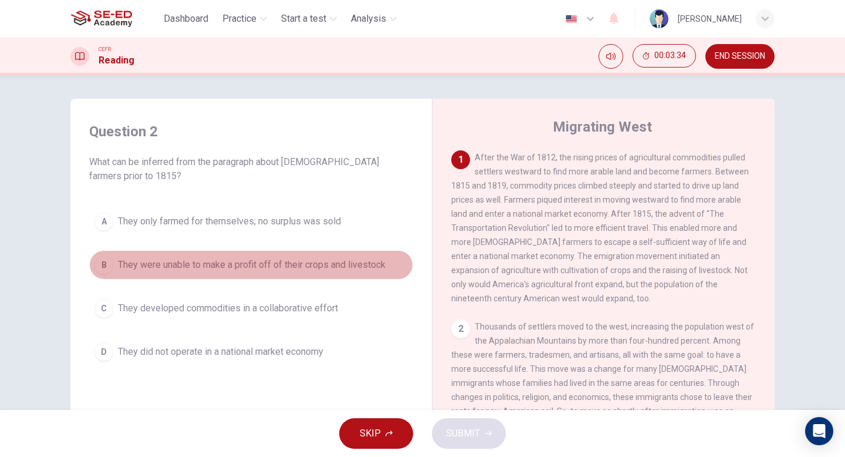
click at [232, 266] on span "They were unable to make a profit off of their crops and livestock" at bounding box center [252, 265] width 268 height 14
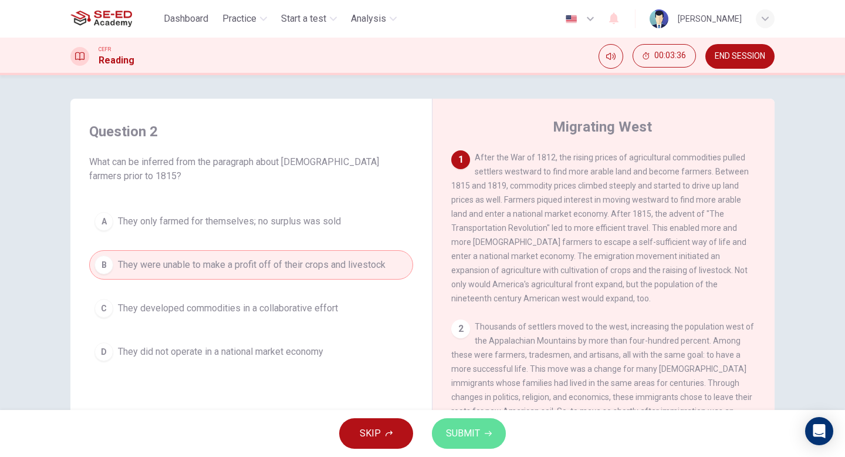
click at [454, 437] on span "SUBMIT" at bounding box center [463, 433] width 34 height 16
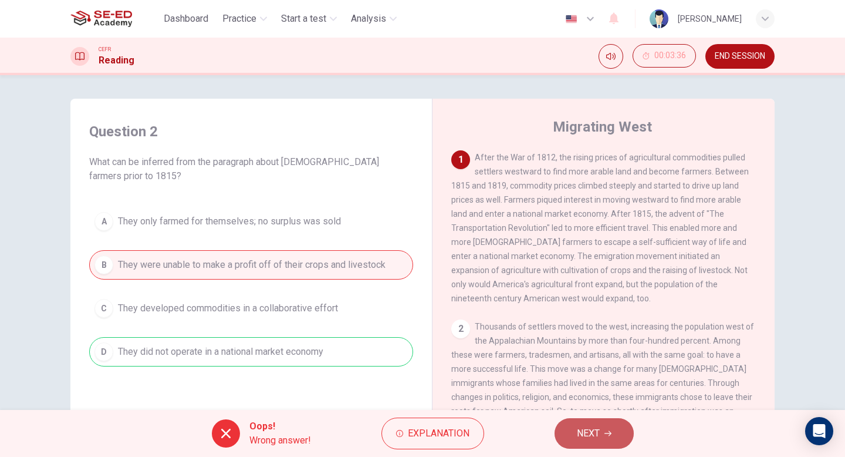
click at [592, 439] on span "NEXT" at bounding box center [588, 433] width 23 height 16
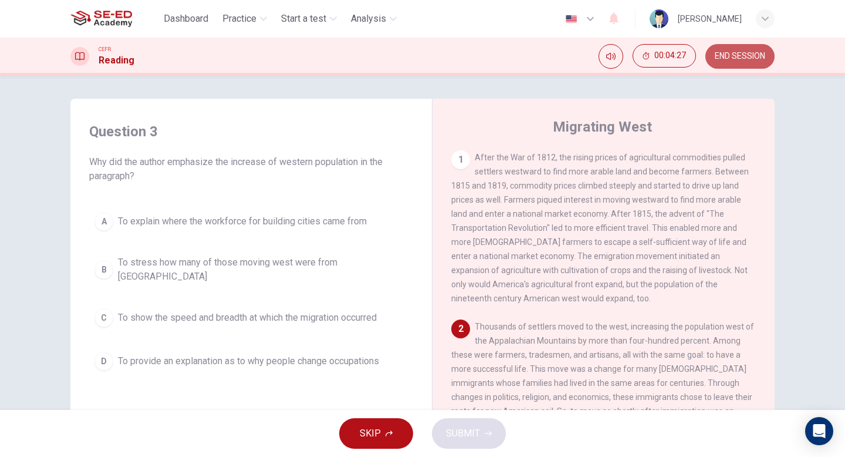
click at [733, 62] on button "END SESSION" at bounding box center [740, 56] width 69 height 25
